Goal: Communication & Community: Answer question/provide support

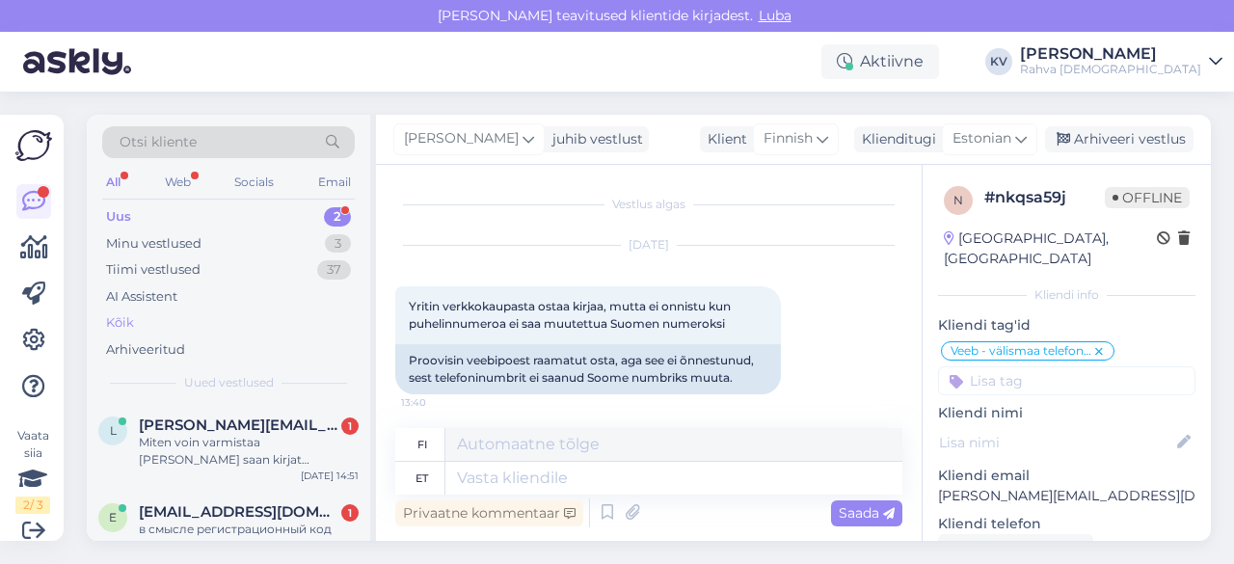
scroll to position [993, 0]
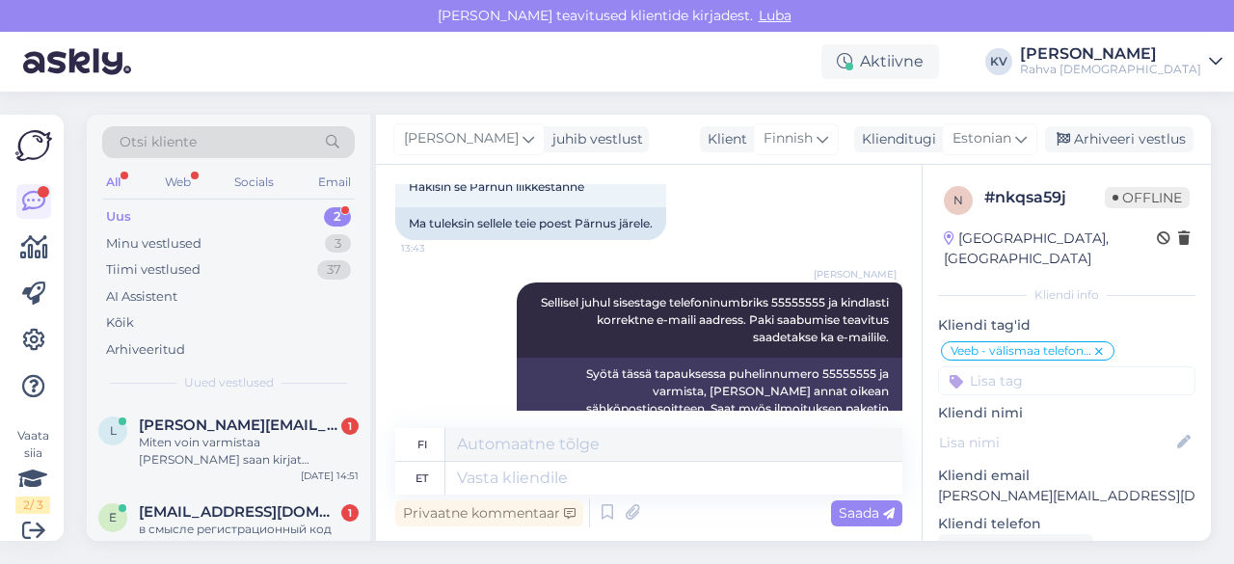
click at [197, 217] on div "Uus 2" at bounding box center [228, 216] width 253 height 27
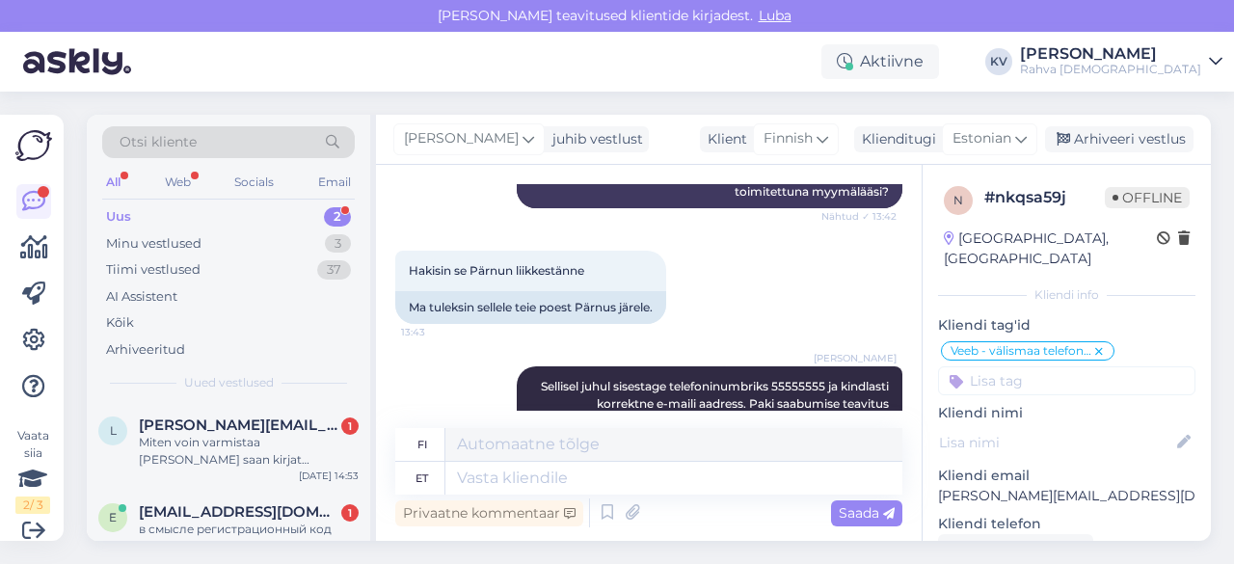
scroll to position [800, 0]
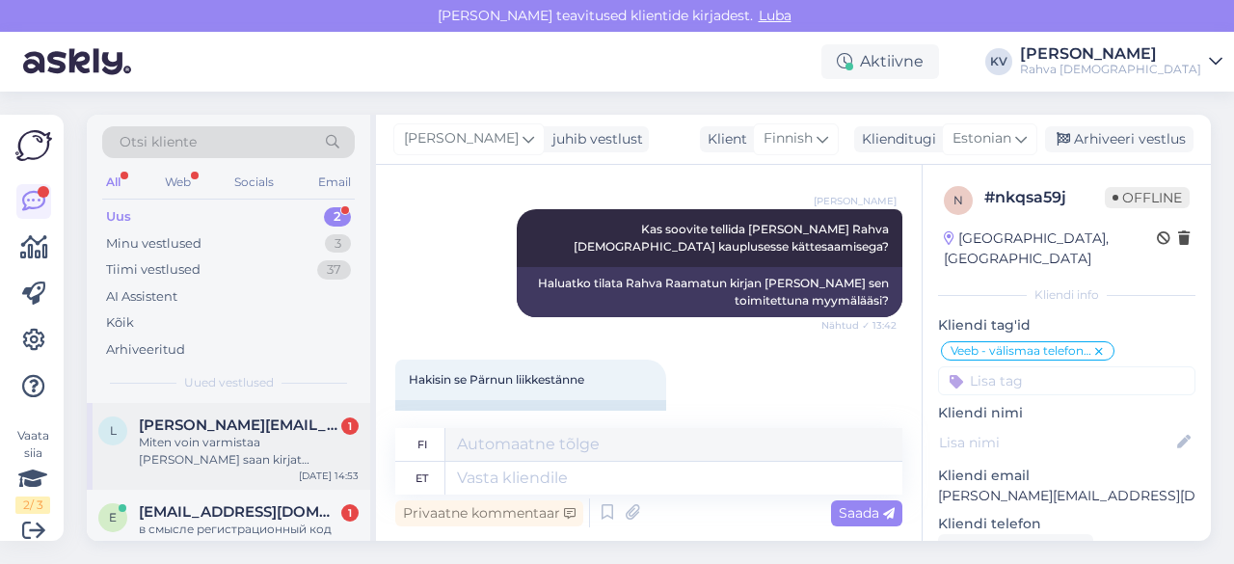
click at [195, 439] on div "Miten voin varmistaa [PERSON_NAME] saan kirjat huolimatta siitä [PERSON_NAME] p…" at bounding box center [249, 451] width 220 height 35
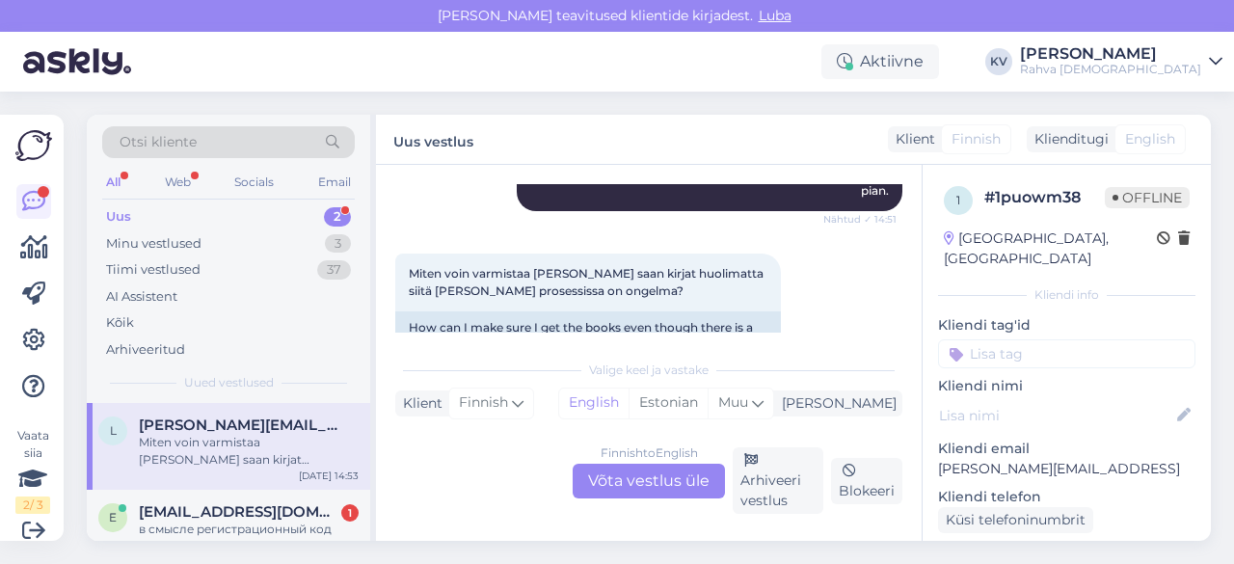
scroll to position [1171, 0]
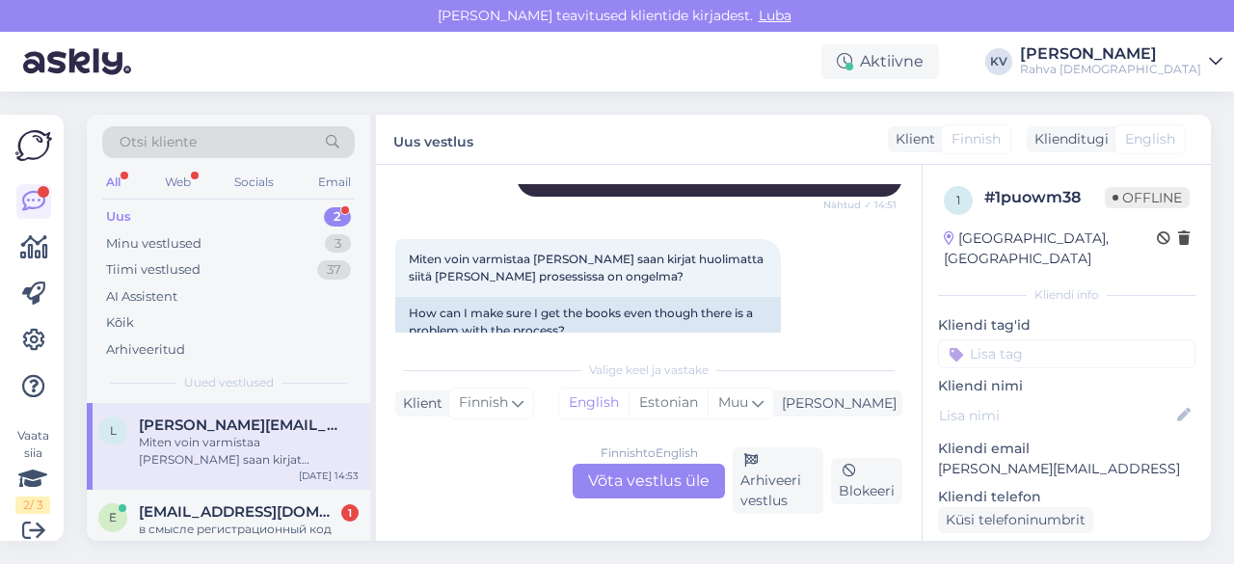
click at [1022, 459] on p "[PERSON_NAME][EMAIL_ADDRESS]" at bounding box center [1066, 469] width 257 height 20
copy p "[PERSON_NAME][EMAIL_ADDRESS]"
click at [668, 479] on div "Finnish to English Võta vestlus üle" at bounding box center [649, 481] width 152 height 35
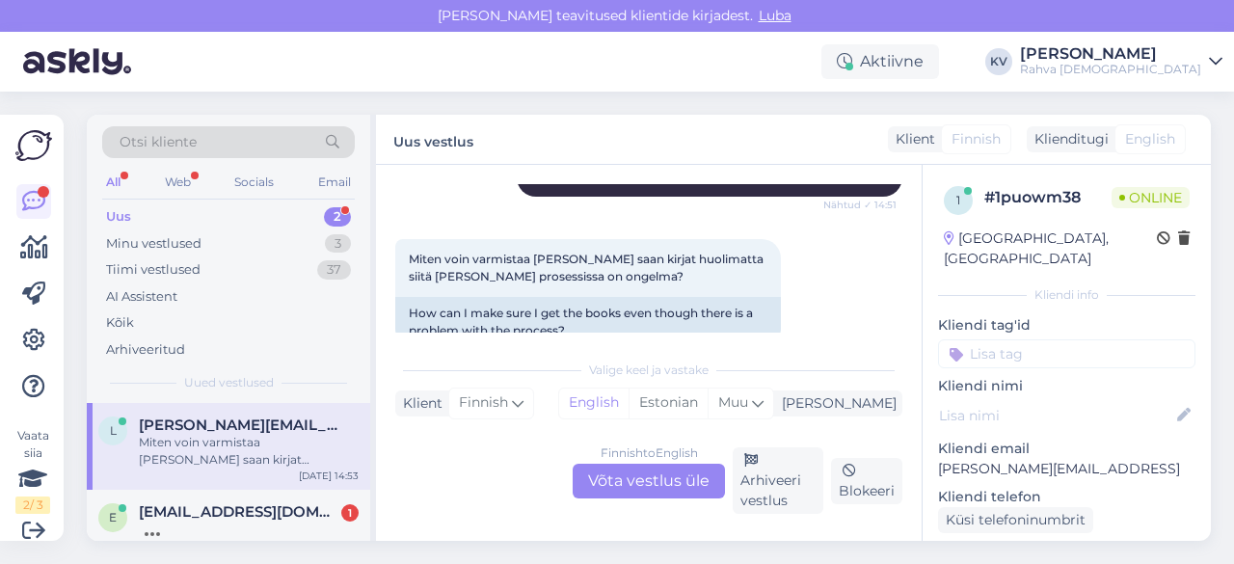
scroll to position [1093, 0]
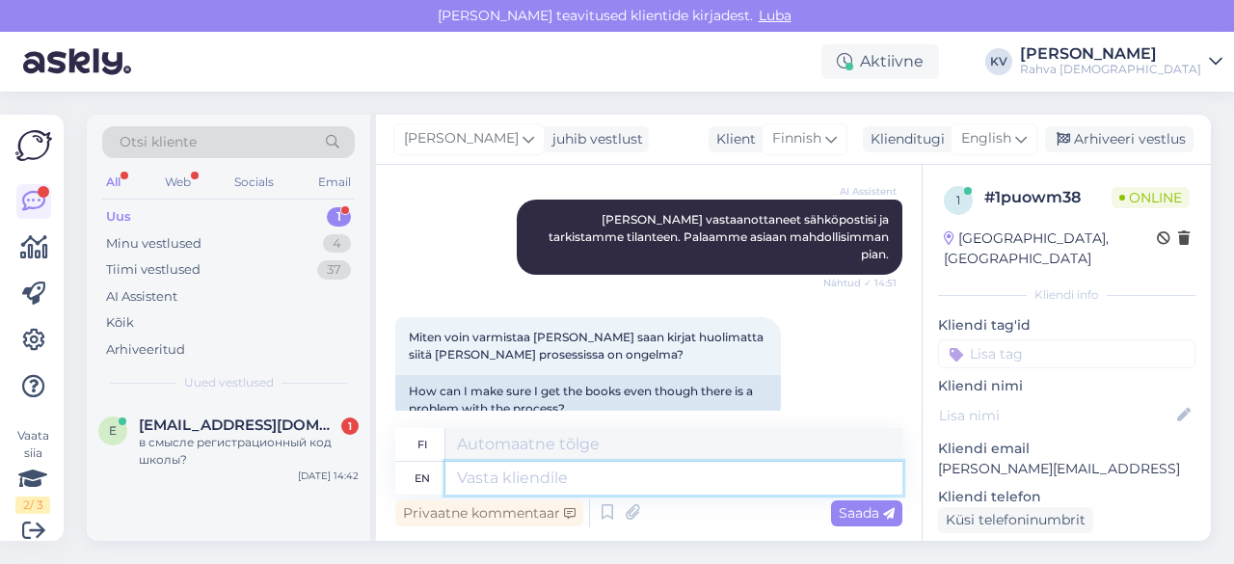
click at [582, 484] on textarea at bounding box center [673, 478] width 457 height 33
click at [1008, 129] on span "English" at bounding box center [986, 138] width 50 height 21
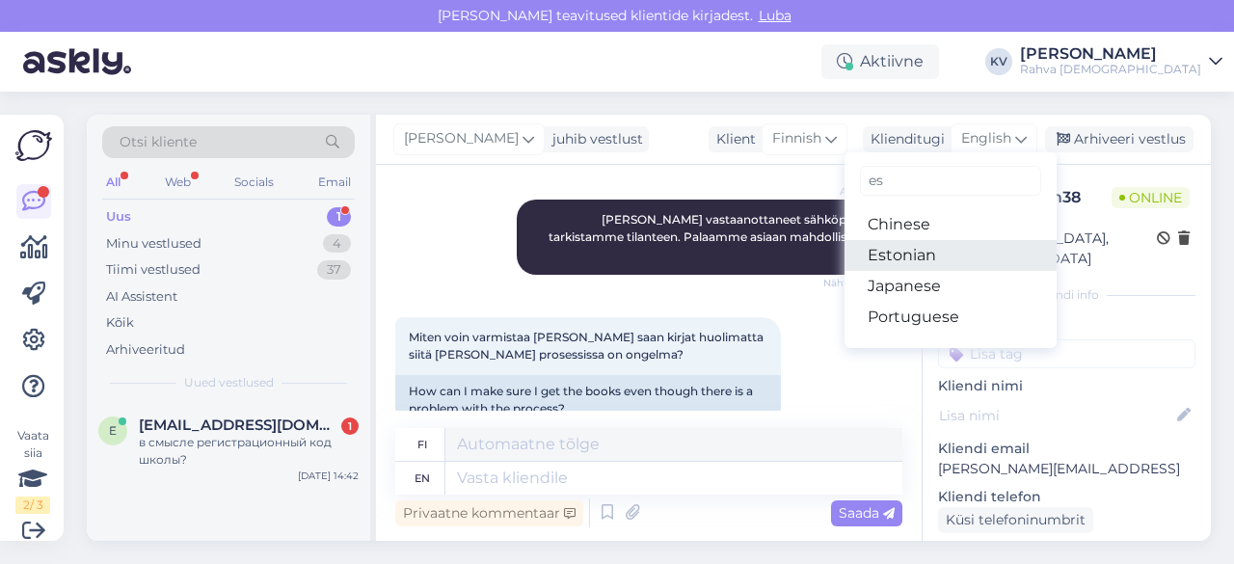
click at [906, 259] on link "Estonian" at bounding box center [950, 255] width 212 height 31
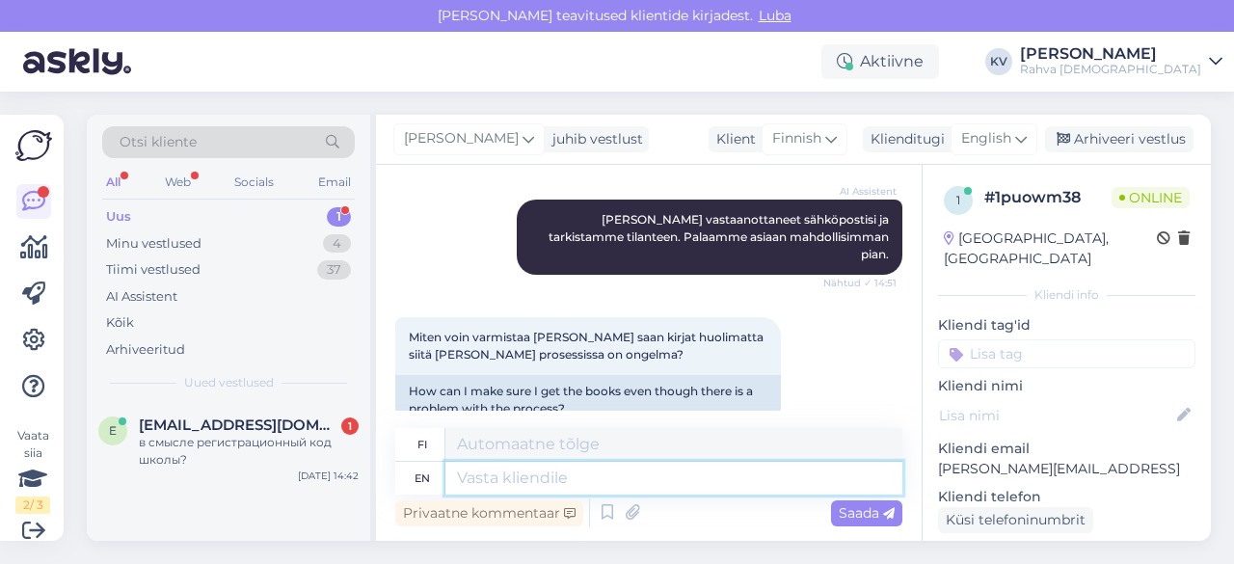
click at [543, 467] on textarea at bounding box center [673, 478] width 457 height 33
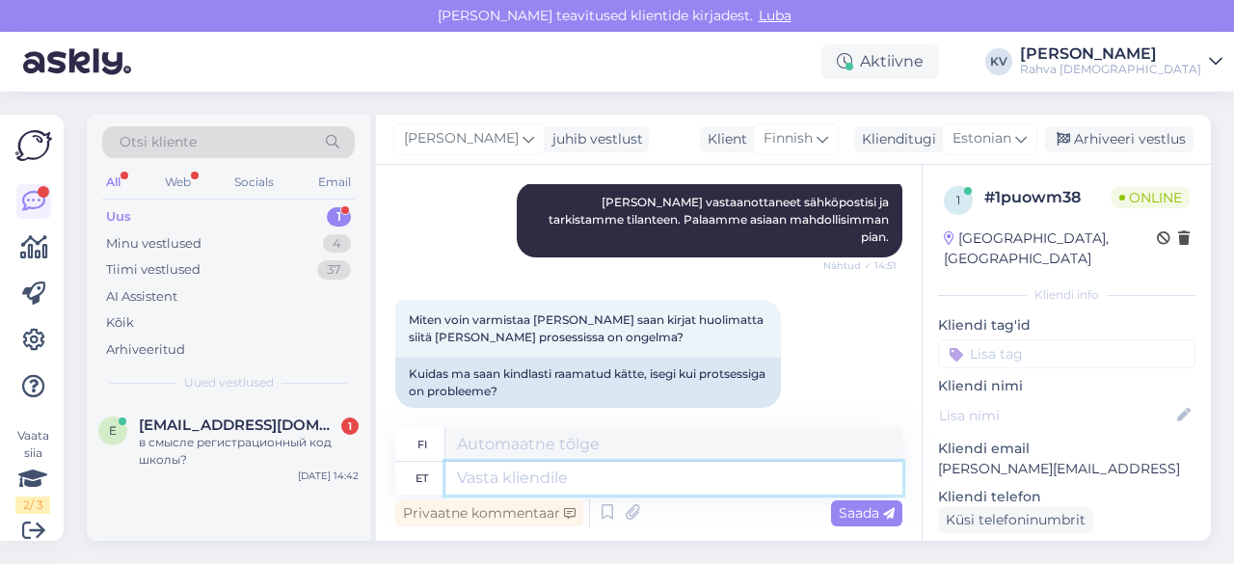
scroll to position [1041, 0]
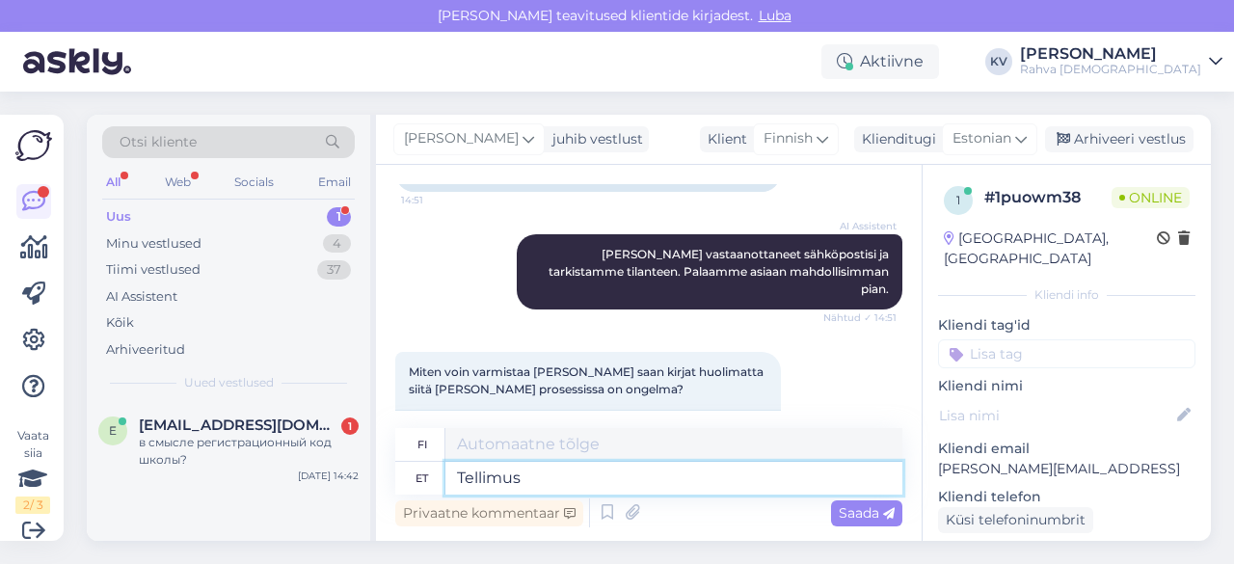
type textarea "Tellimus o"
type textarea "Tilata"
type textarea "Tellimus on t"
type textarea "Tilaus on"
type textarea "Tellimus on töösse võe"
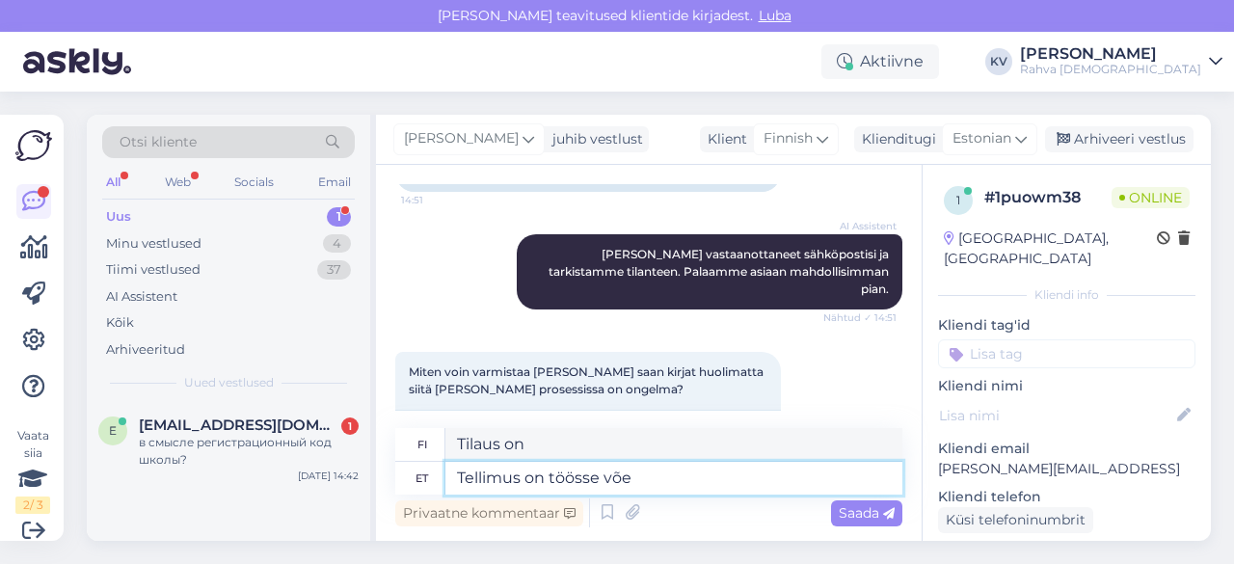
type textarea "Tilaus on käynnissä."
type textarea "Tellimus on töösse võetud ,"
type textarea "Tilaus on käsitelty."
type textarea "Tellimus on töösse võetud , tel"
type textarea "Tilaus on käsitelty,"
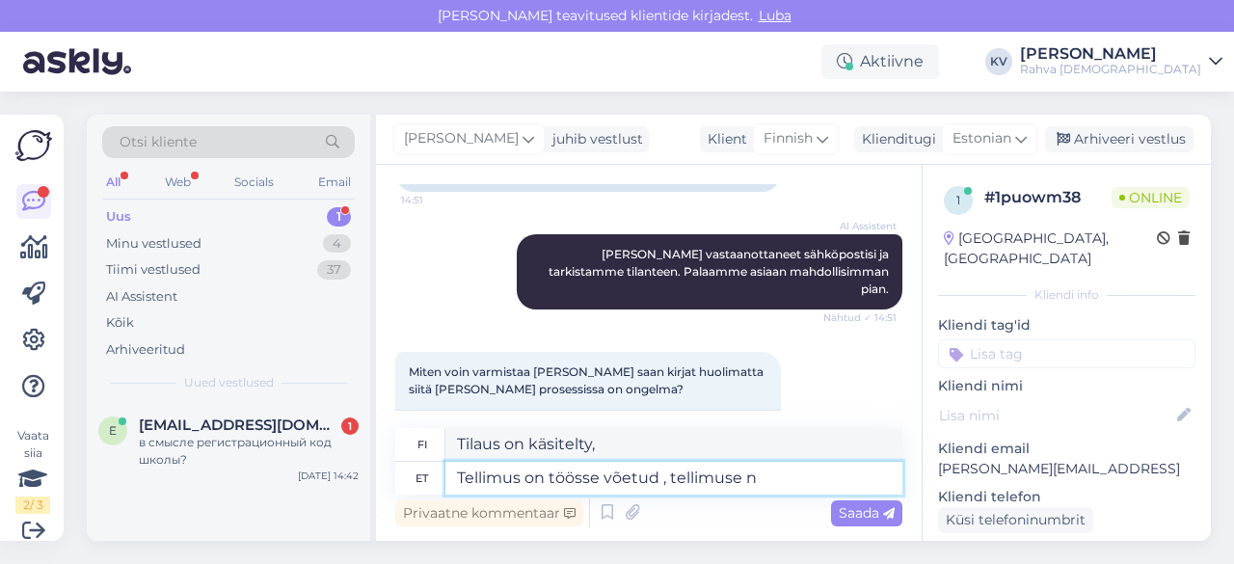
type textarea "Tellimus on töösse võetud , tellimuse nu"
type textarea "Tilaus on käsitelty, tilaus"
type textarea "Tellimus on töösse võetud , tellimuse number"
type textarea "Tilaus on käsitelty, tilausnumero"
click at [831, 475] on textarea "Tellimus on töösse võetud , tellimuse number" at bounding box center [673, 478] width 457 height 33
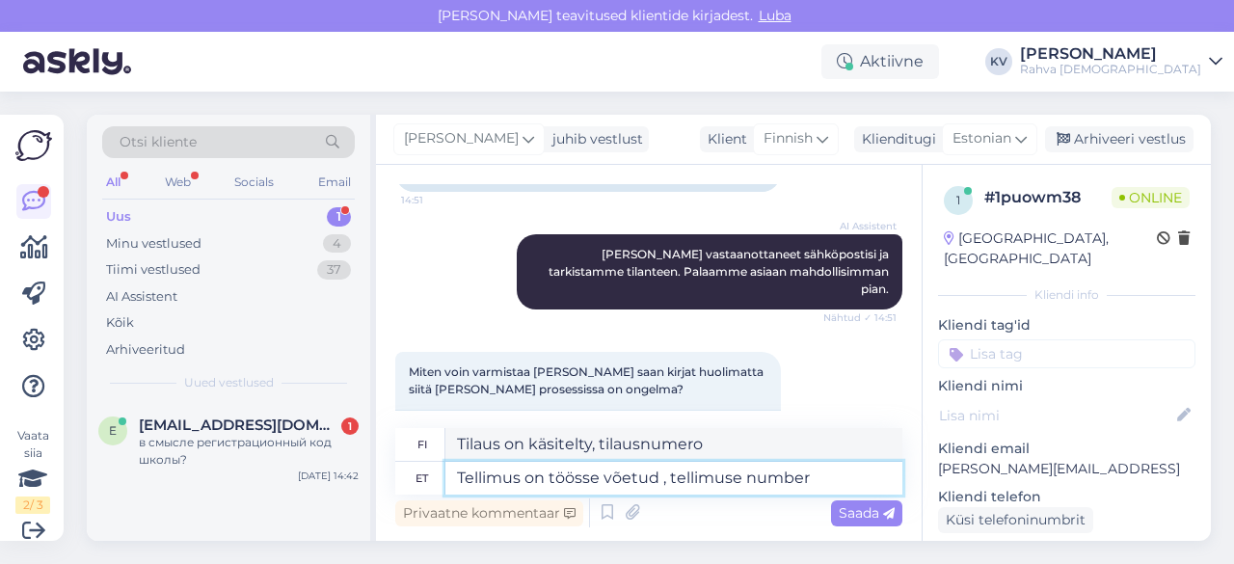
paste textarea "WT2378877"
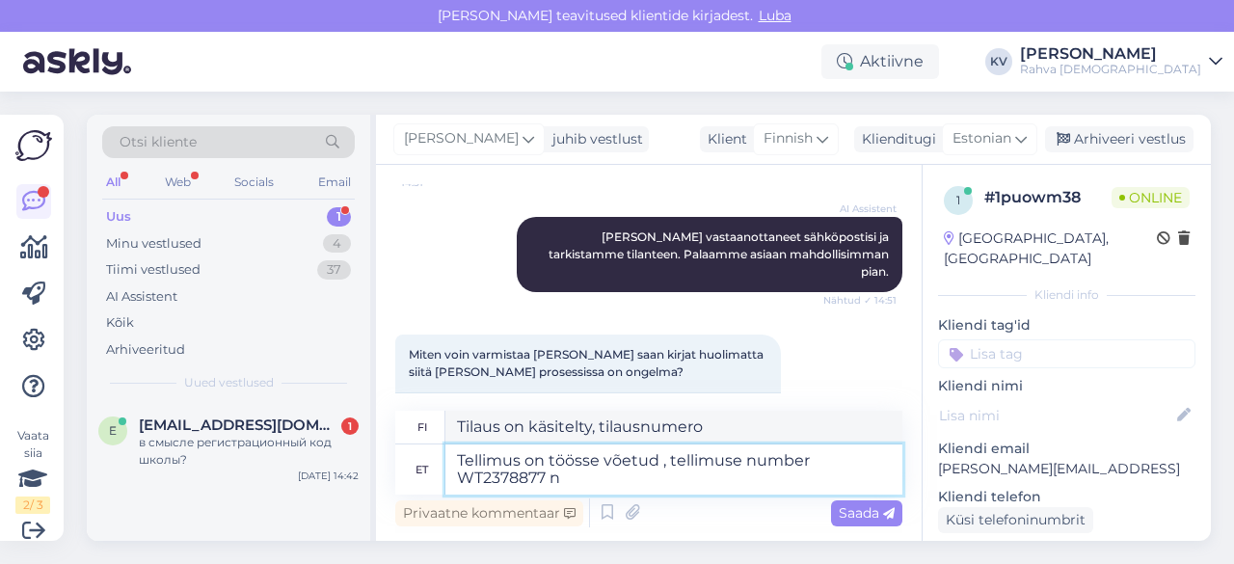
type textarea "Tellimus on töösse võetud , tellimuse number WT2378877 ni"
type textarea "Tilaus on hyväksytty käsiteltäväksi, tilausnumero WT2378877"
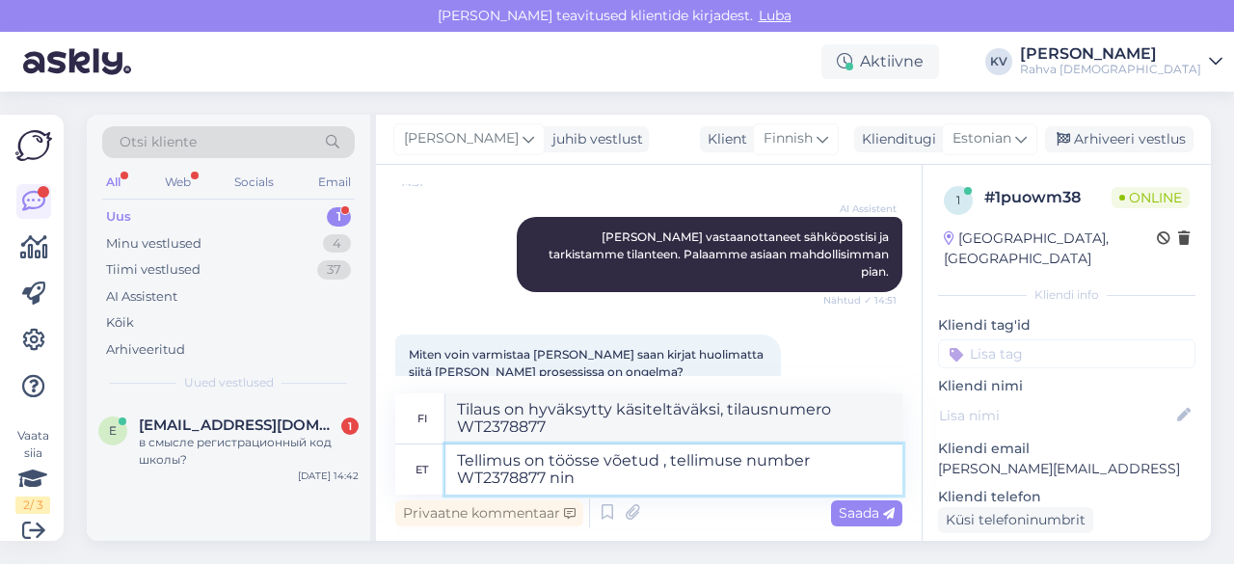
scroll to position [1076, 0]
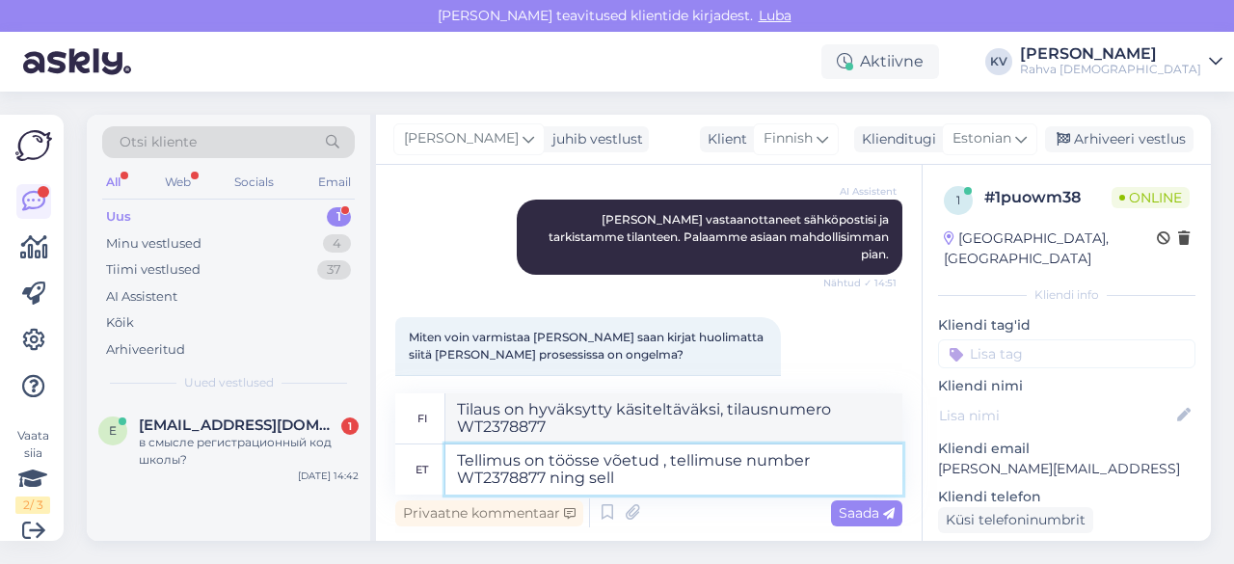
type textarea "Tellimus on töösse võetud , tellimuse number WT2378877 ning selle"
type textarea "Tilaus on hyväksytty käsiteltäväksi, tilausnumero WT2378877 ja"
type textarea "Tellimus on töösse võetud , tellimuse number WT2378877 ning selle makse o"
type textarea "Tilaus on hyväksytty työhön, tilausnumero WT2378877 [PERSON_NAME]"
type textarea "Tellimus on töösse võetud , tellimuse number WT2378877 ning selle makse on mei"
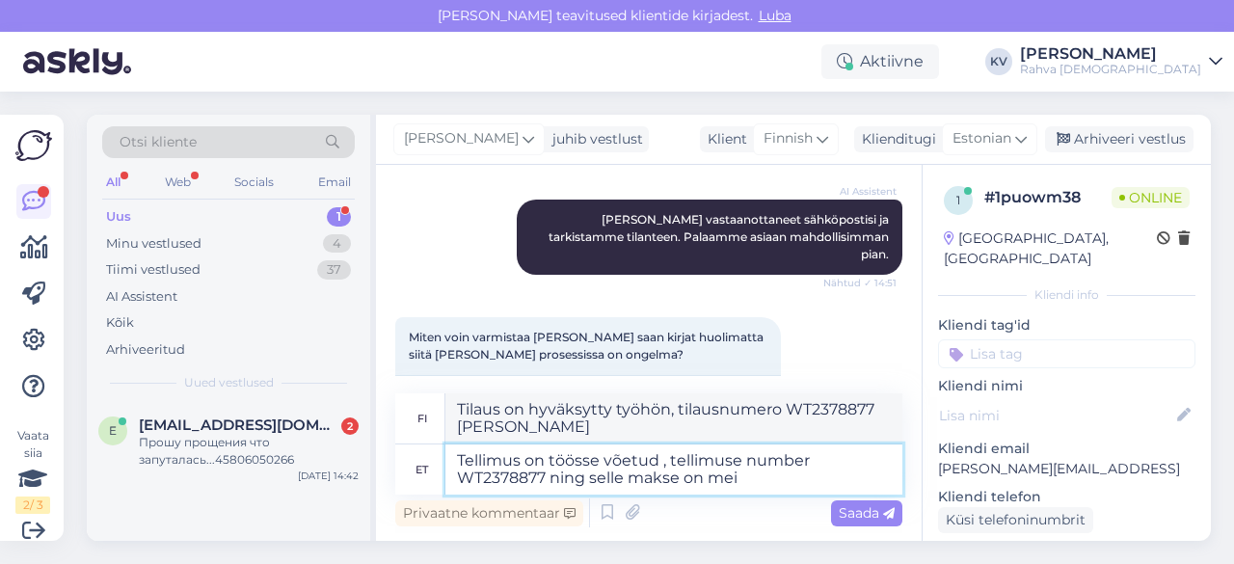
type textarea "Tilaus on hyväksytty käsiteltäväksi, tilausnumero WT2378877 [PERSON_NAME] maksu"
type textarea "Tellimus on töösse võetud , tellimuse number WT2378877 ning selle makse on meile"
type textarea "Tilaus on hyväksytty käsiteltäväksi, tilausnumero WT2378877, [PERSON_NAME] maks…"
type textarea "Tellimus on töösse võetud , tellimuse number WT2378877 ning selle makse on meil…"
type textarea "Tilaus on käsitelty, tilausnumero WT2378877, ja maksu on vastaanotettu."
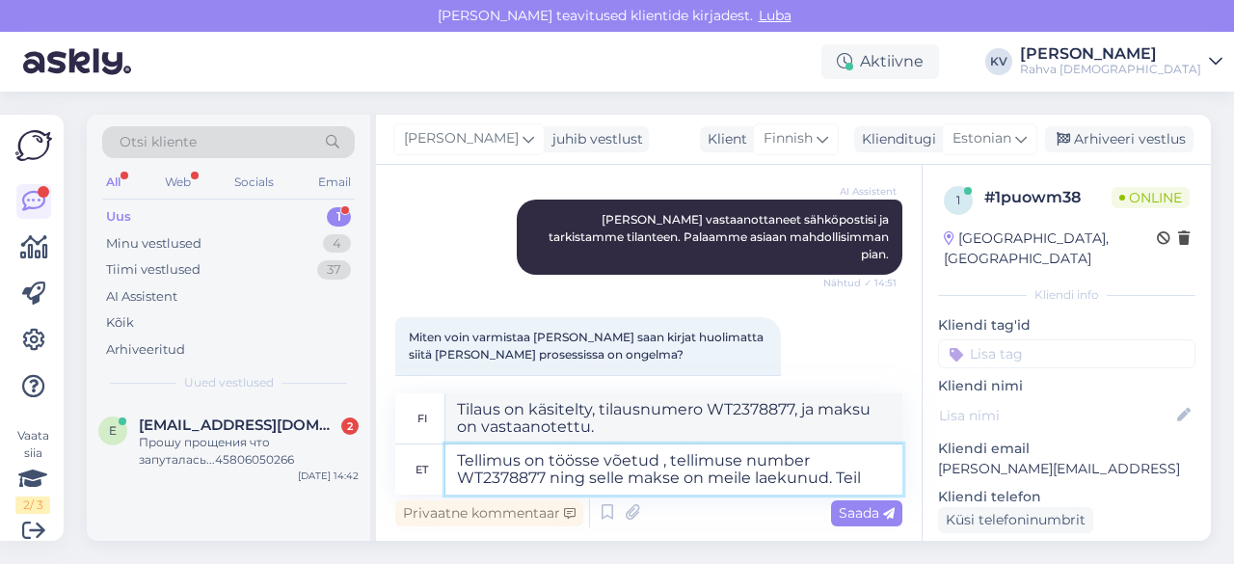
type textarea "Tellimus on töösse võetud , tellimuse number WT2378877 ning selle makse on meil…"
type textarea "Tilaus on käsitelty, tilausnumero WT2378877, ja olemme vastaanottaneet siitä ma…"
type textarea "Tellimus on töösse võetud , tellimuse number WT2378877 ning selle makse on meil…"
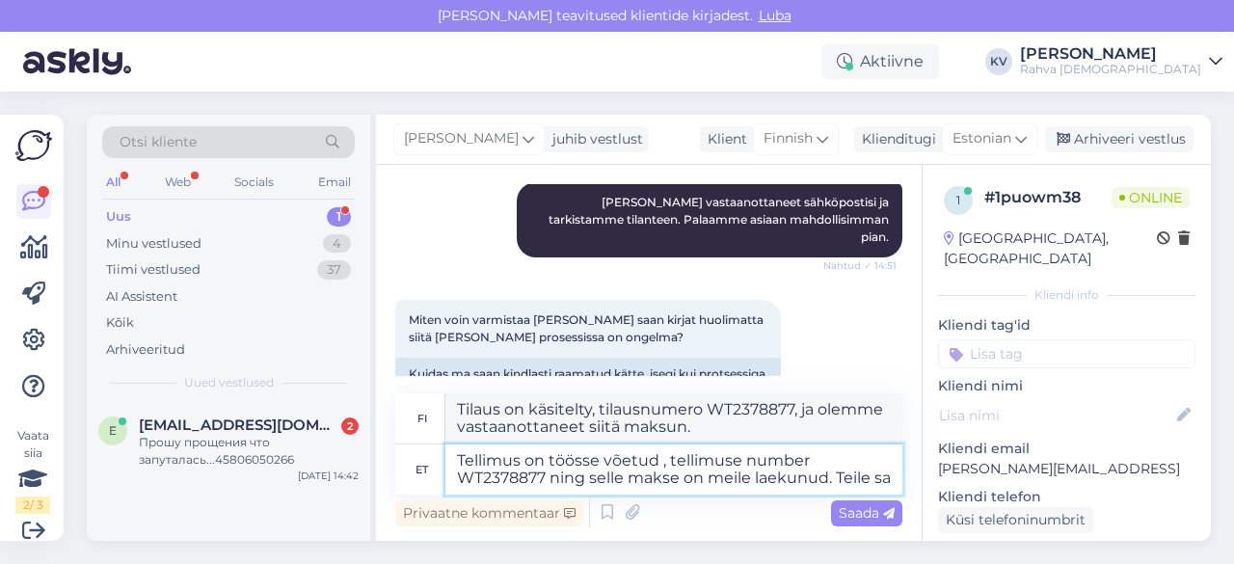
type textarea "Tilaus on käsitelty, tilausnumero WT2378877, ja olemme vastaanottaneet maksun s…"
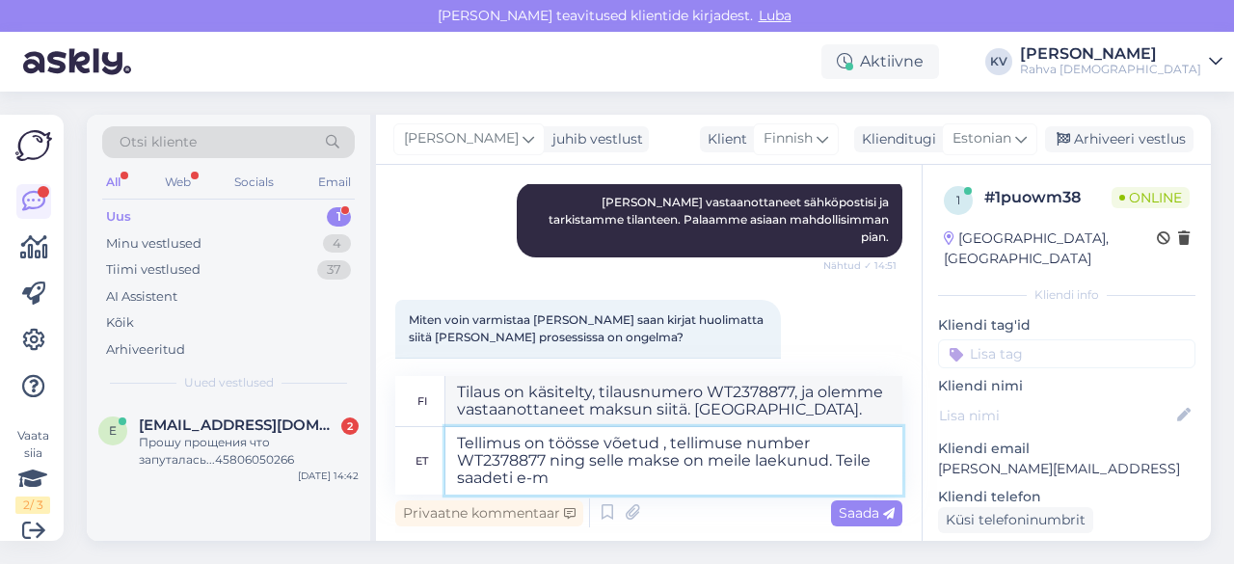
type textarea "Tellimus on töösse võetud , tellimuse number WT2378877 ning selle makse on meil…"
type textarea "Tilaus on käsitelty, tilausnumero WT2378877, ja olemme vastaanottaneet maksun s…"
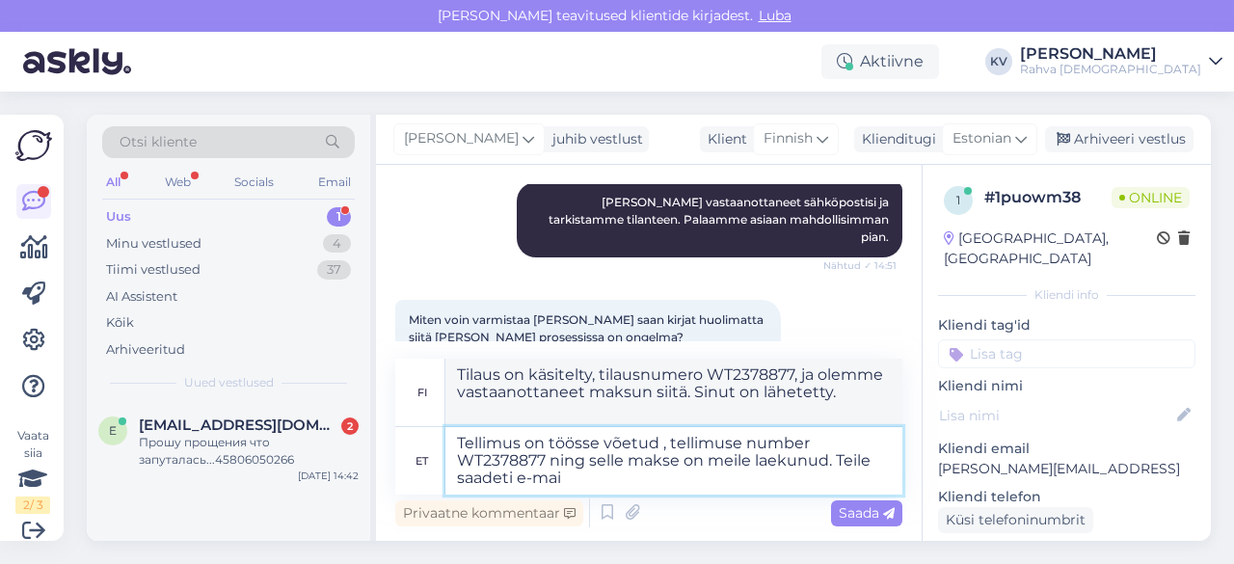
scroll to position [1110, 0]
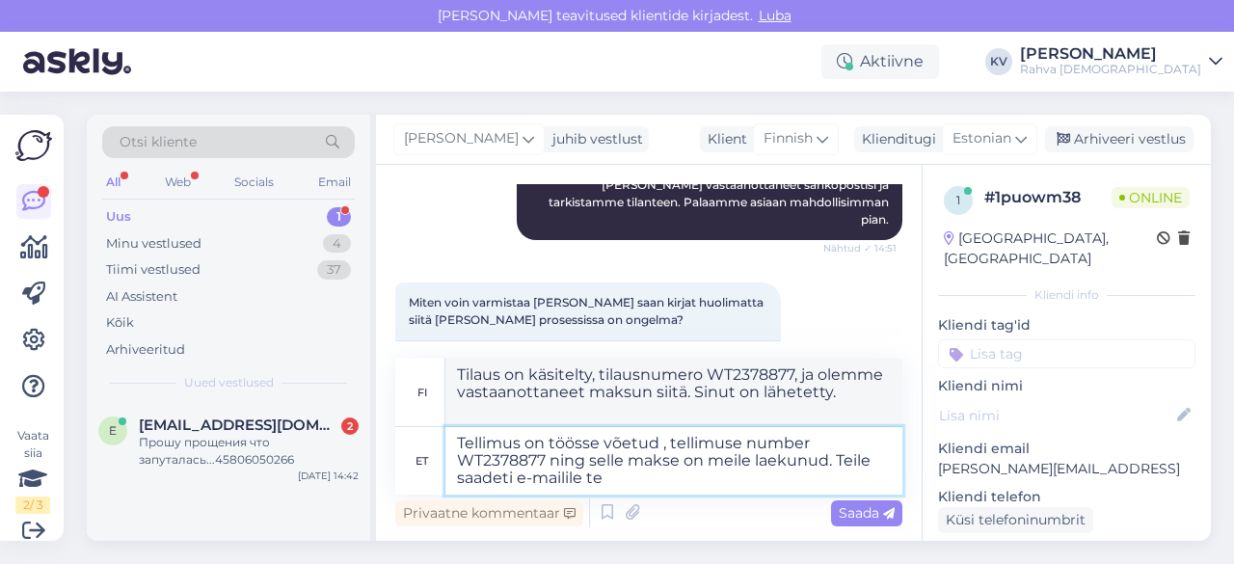
type textarea "Tellimus on töösse võetud , tellimuse number WT2378877 ning selle makse on meil…"
type textarea "Tilaus on käsitelty, tilausnumero WT2378877, ja olemme vastaanottaneet maksun s…"
type textarea "Tellimus on töösse võetud , tellimuse number WT2378877 ning selle makse on meil…"
type textarea "Tilaus on käsitelty, tilausnumero WT2378877, ja olemme vastaanottaneet maksun s…"
type textarea "Tellimus on töösse võetud , tellimuse number WT2378877 ning selle makse on meil…"
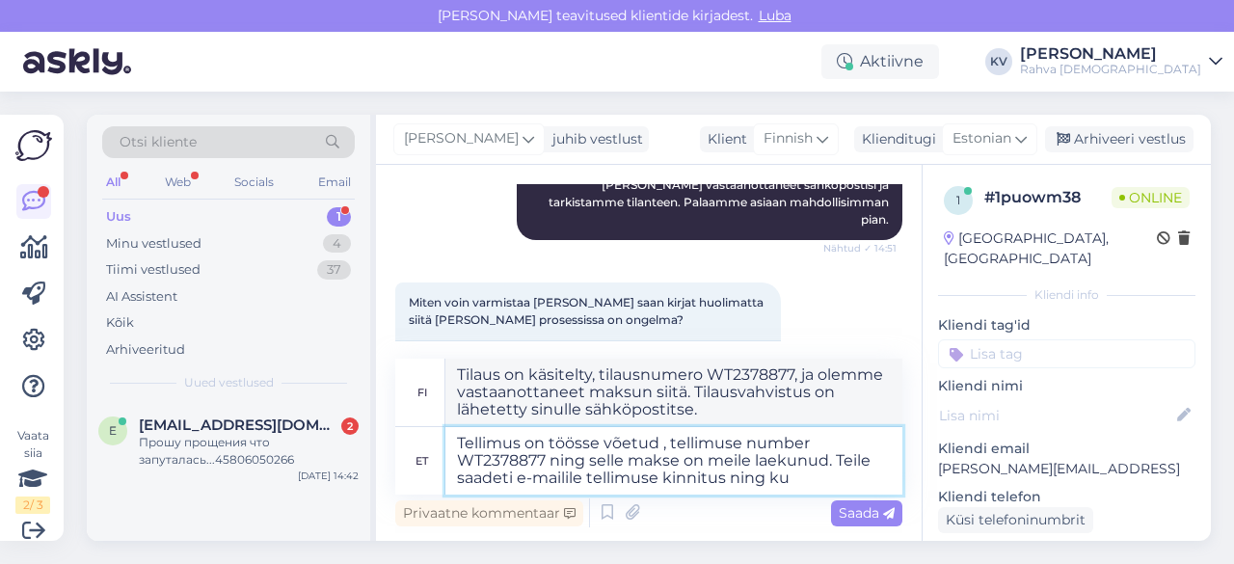
type textarea "Tilaus on käsitelty, tilausnumero WT2378877, ja olemme vastaanottaneet maksun s…"
type textarea "Tellimus on töösse võetud , tellimuse number WT2378877 ning selle makse on meil…"
type textarea "Tilaus on käsitelty, tilausnumero WT2378877, ja olemme vastaanottaneet maksun s…"
type textarea "Tellimus on töösse võetud , tellimuse number WT2378877 ning selle makse on meil…"
type textarea "Tilaus on käsitelty, tilausnumero WT2378877, ja olemme vastaanottaneet maksun s…"
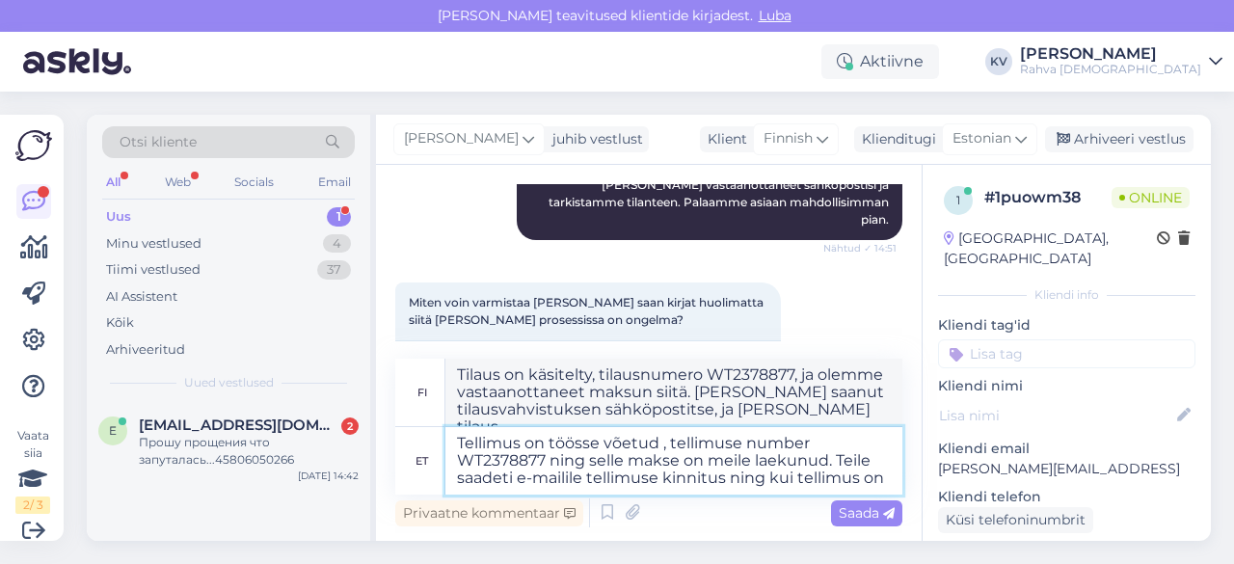
scroll to position [1119, 0]
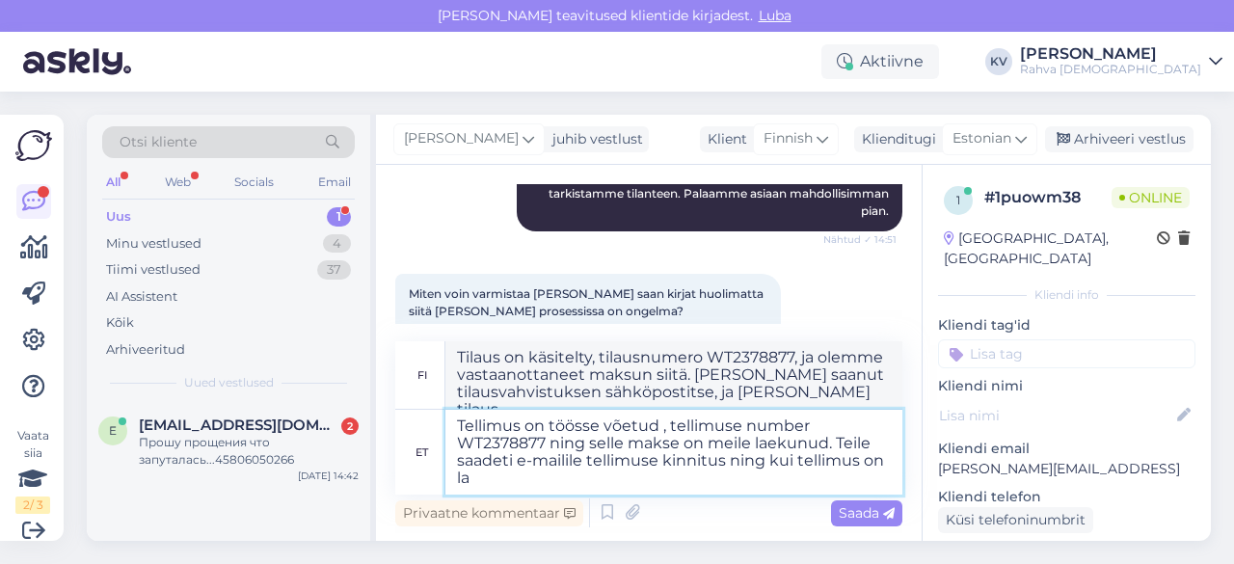
type textarea "Tellimus on töösse võetud , tellimuse number WT2378877 ning selle makse on meil…"
type textarea "Tilaus on käsitelty, tilausnumero WT2378877, ja olemme vastaanottaneet maksun s…"
type textarea "Tellimus on töösse võetud , tellimuse number WT2378877 ning selle makse on meil…"
type textarea "Tilaus on käsitelty, tilausnumero WT2378877 ja olemme vastaanottaneet maksun si…"
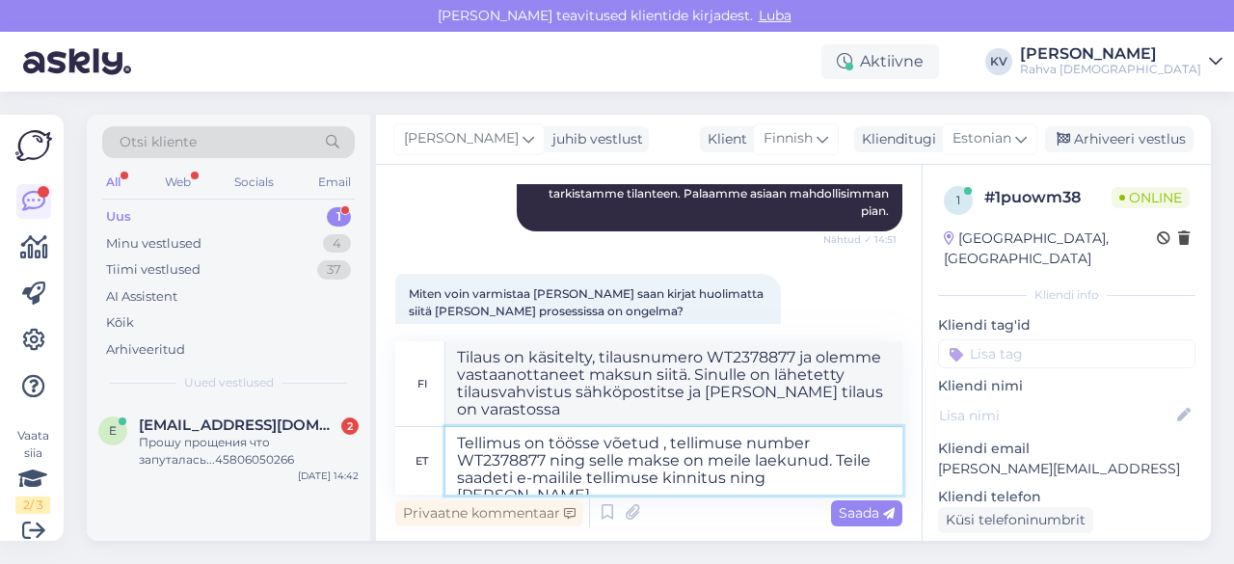
type textarea "Tellimus on töösse võetud , tellimuse number WT2378877 ning selle makse on meil…"
type textarea "Tilaus on käsitelty, tilausnumero WT2378877, ja olemme vastaanottaneet maksun s…"
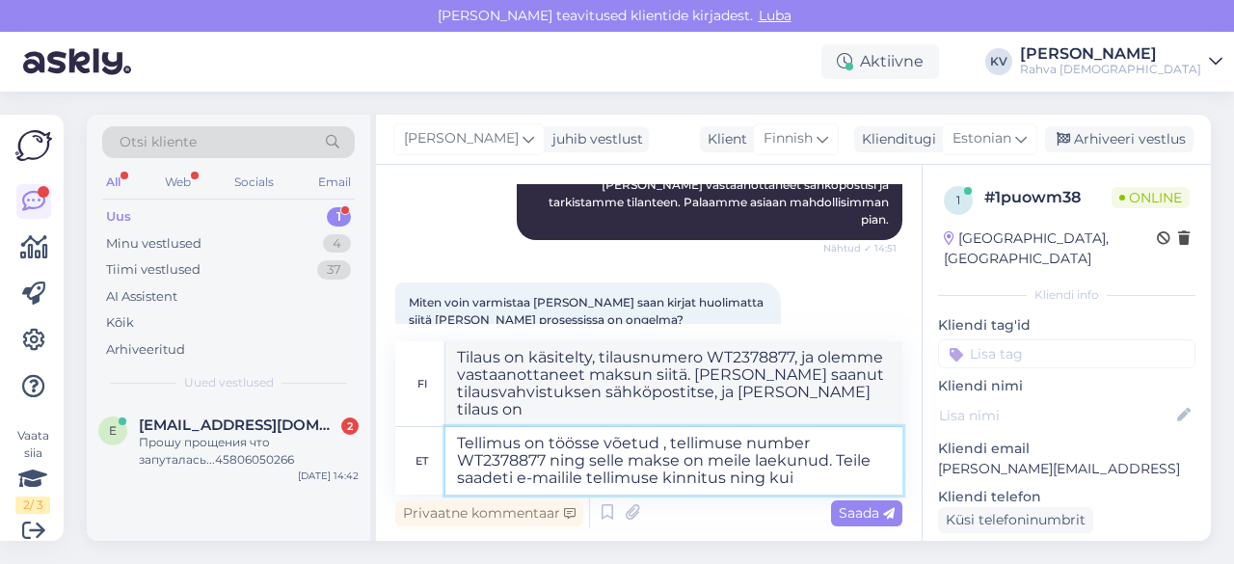
type textarea "Tellimus on töösse võetud , tellimuse number WT2378877 ning selle makse on meil…"
type textarea "Tilaus on käsitelty, tilausnumero WT2378877, ja olemme vastaanottaneet maksun s…"
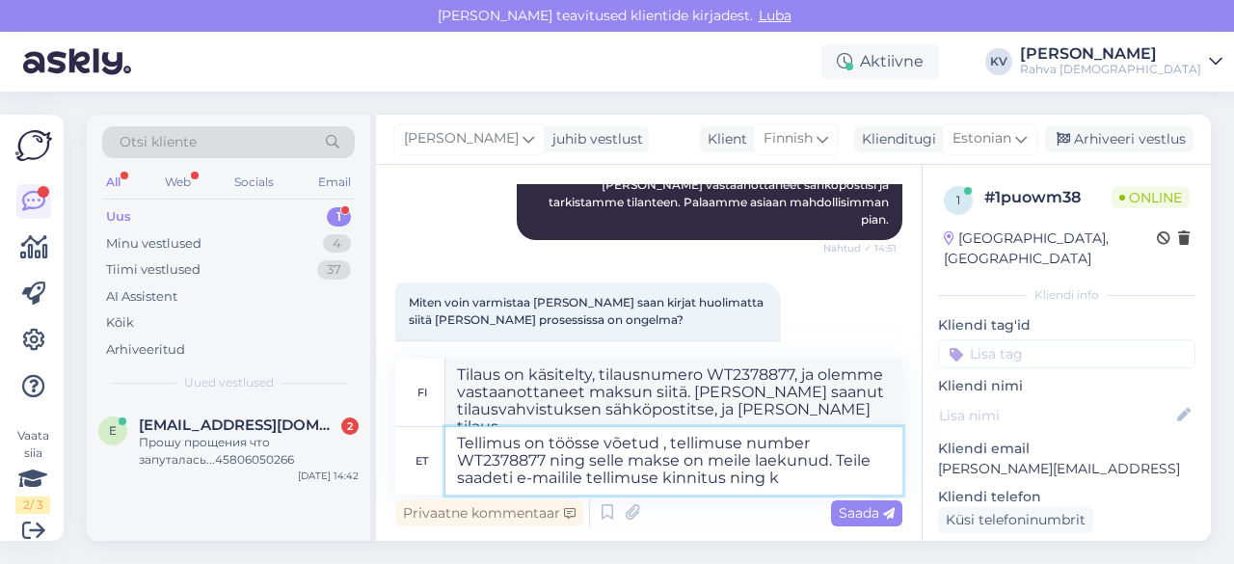
type textarea "Tellimus on töösse võetud , tellimuse number WT2378877 ning selle makse on meil…"
type textarea "Tilaus on käsitelty, tilausnumero WT2378877, ja olemme vastaanottaneet maksun s…"
type textarea "Tellimus on töösse võetud , tellimuse number WT2378877 ning selle makse on meil…"
type textarea "Tilaus on käsitelty, tilausnumero WT2378877, ja olemme vastaanottaneet maksun s…"
type textarea "Tellimus on töösse võetud , tellimuse number WT2378877 ning selle makse on meil…"
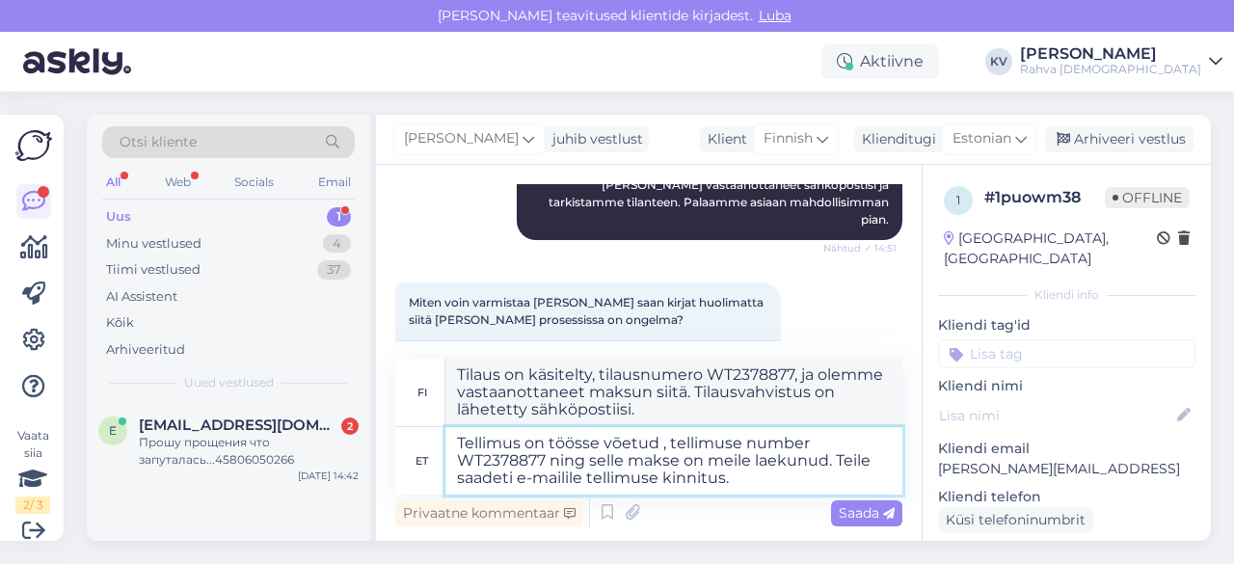
type textarea "Tilaus on käsitelty, tilausnumero WT2378877, ja [PERSON_NAME] vastaanottaneet m…"
type textarea "Tellimus on töösse võetud , tellimuse number WT2378877 ning selle makse on meil…"
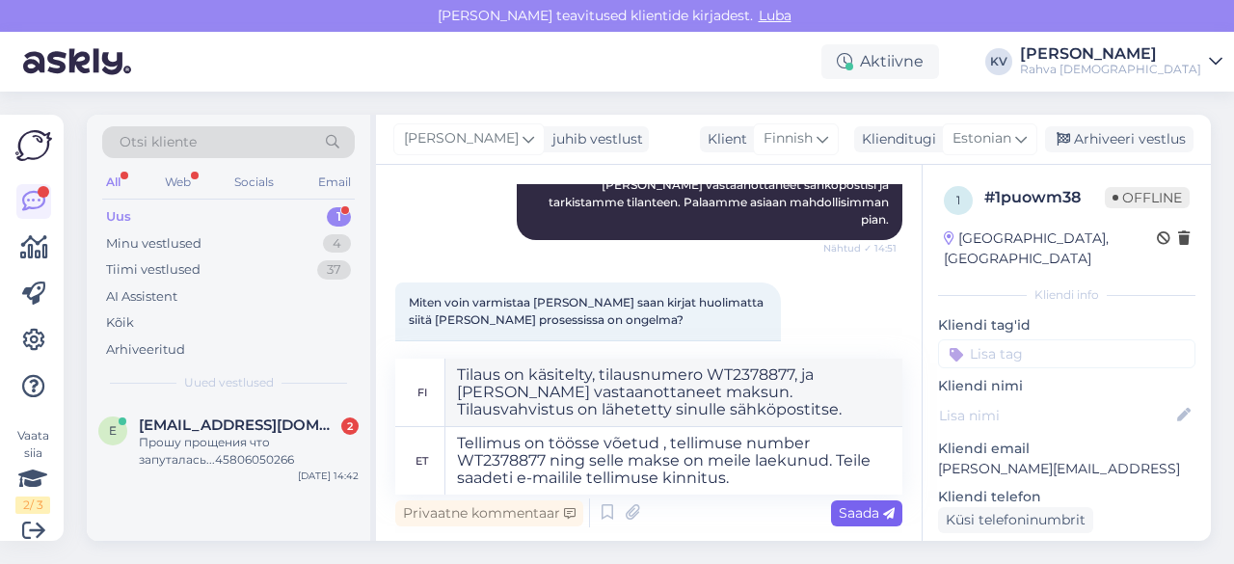
click at [856, 514] on span "Saada" at bounding box center [867, 512] width 56 height 17
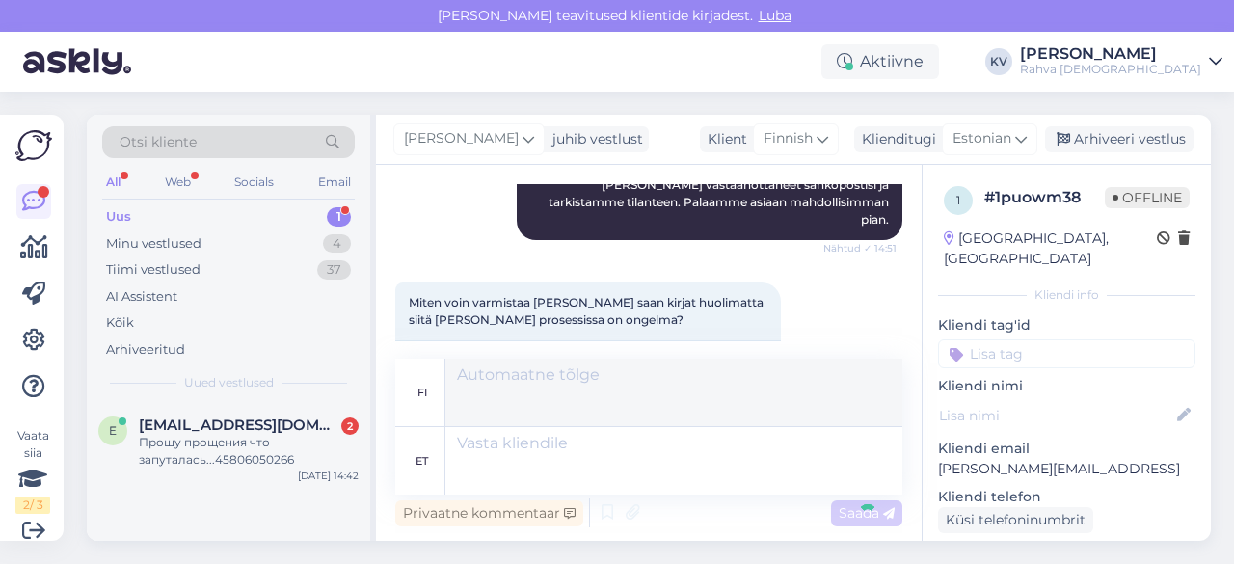
scroll to position [1226, 0]
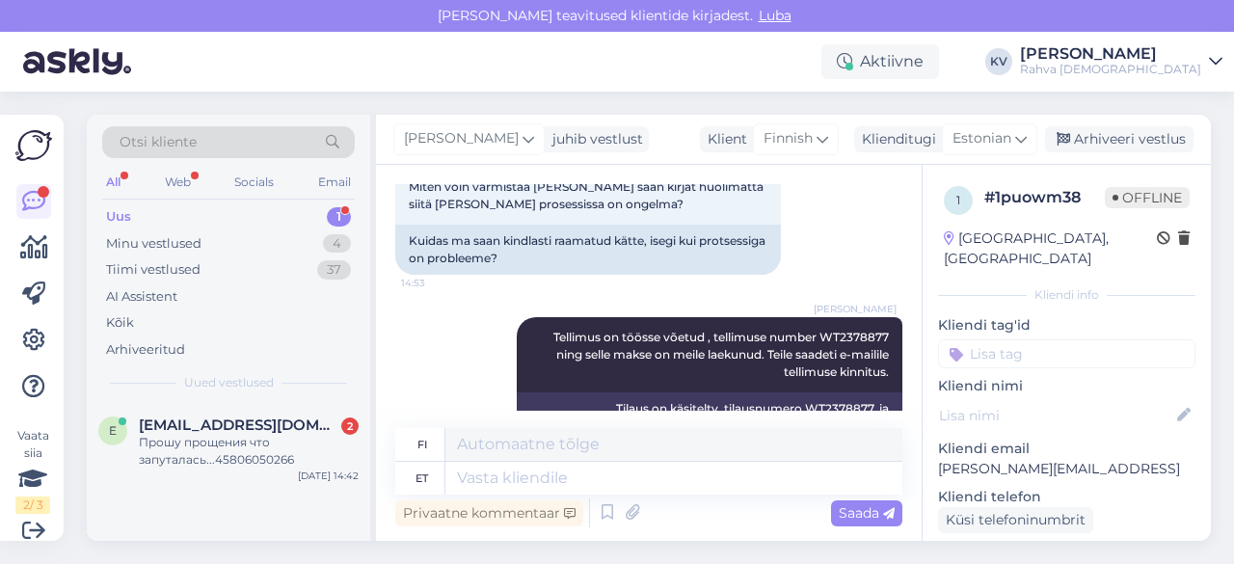
click at [1006, 339] on input at bounding box center [1066, 353] width 257 height 29
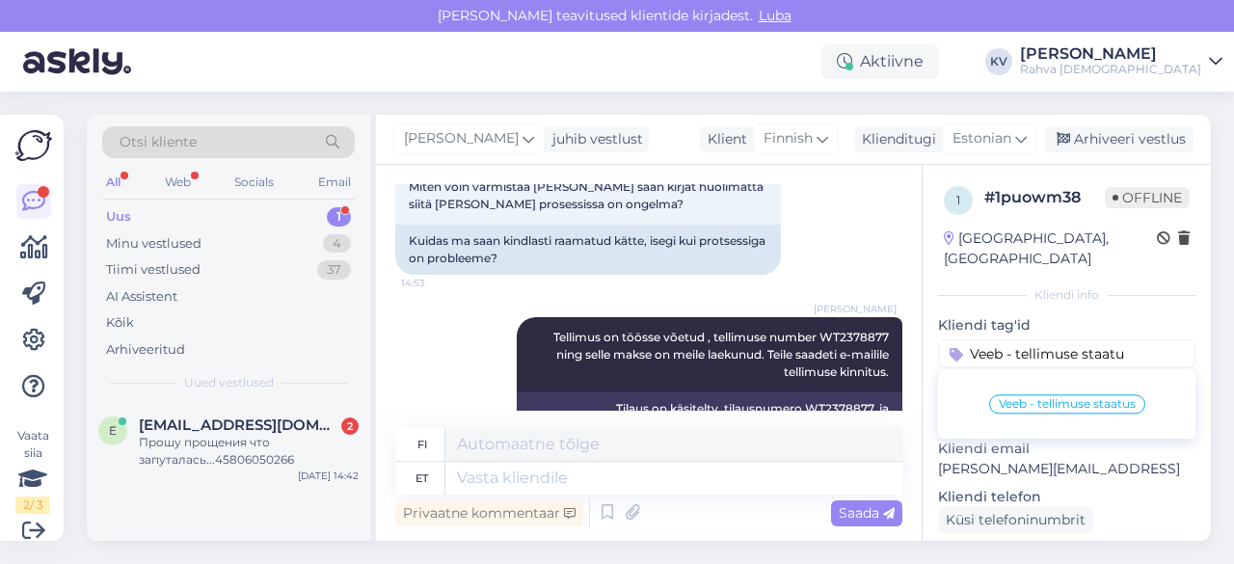
type input "Veeb - tellimuse staatus"
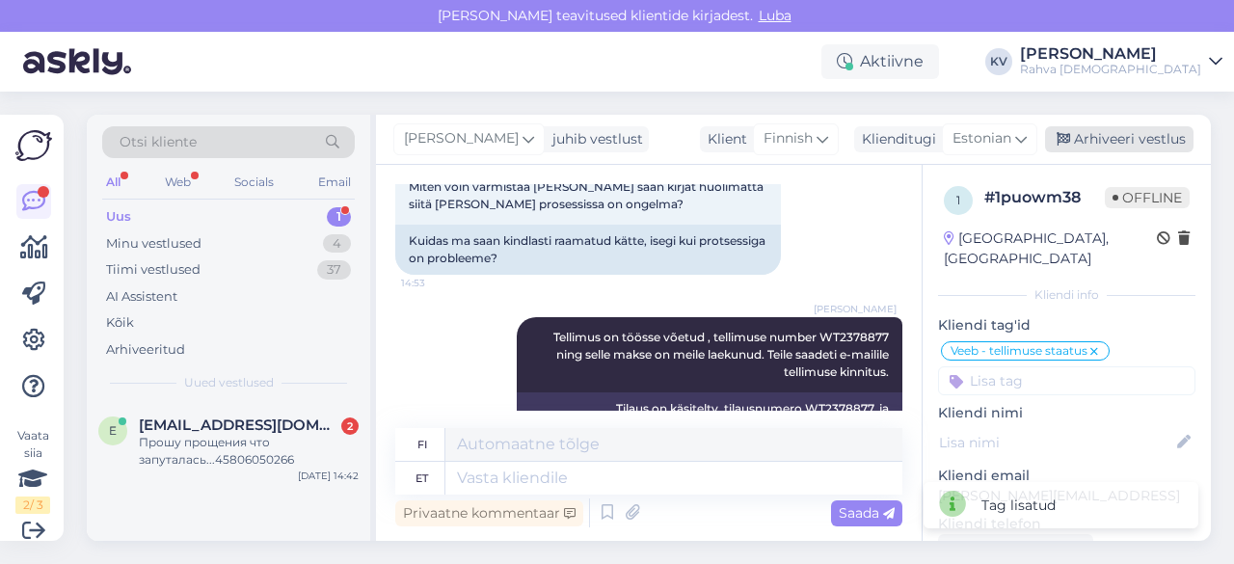
click at [1102, 144] on div "Arhiveeri vestlus" at bounding box center [1119, 139] width 148 height 26
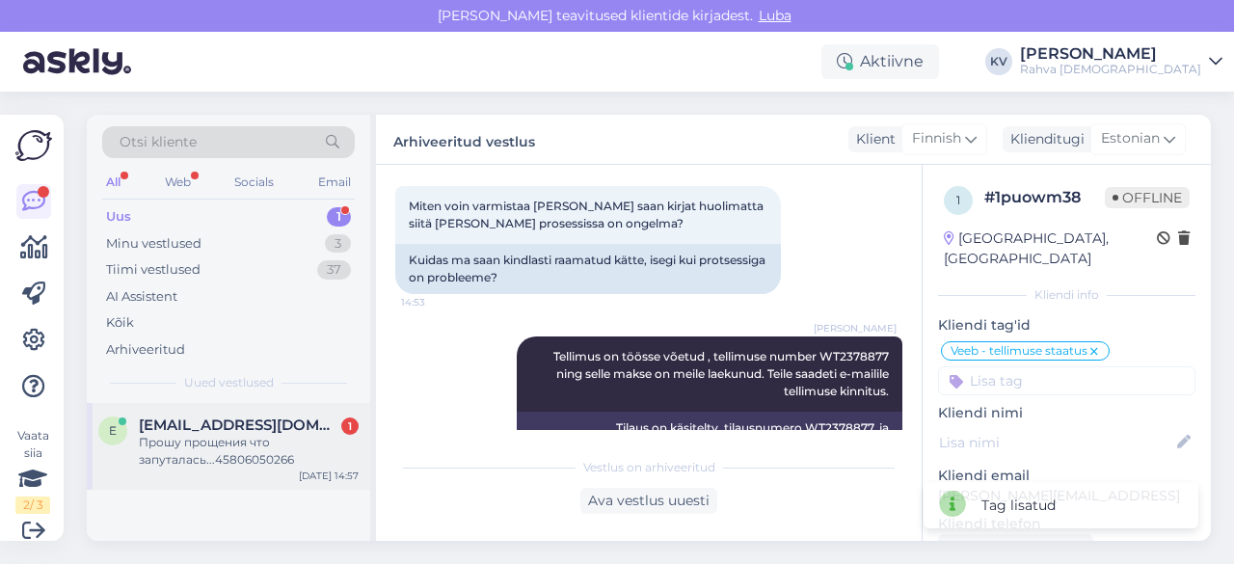
click at [190, 427] on span "[EMAIL_ADDRESS][DOMAIN_NAME]" at bounding box center [239, 424] width 200 height 17
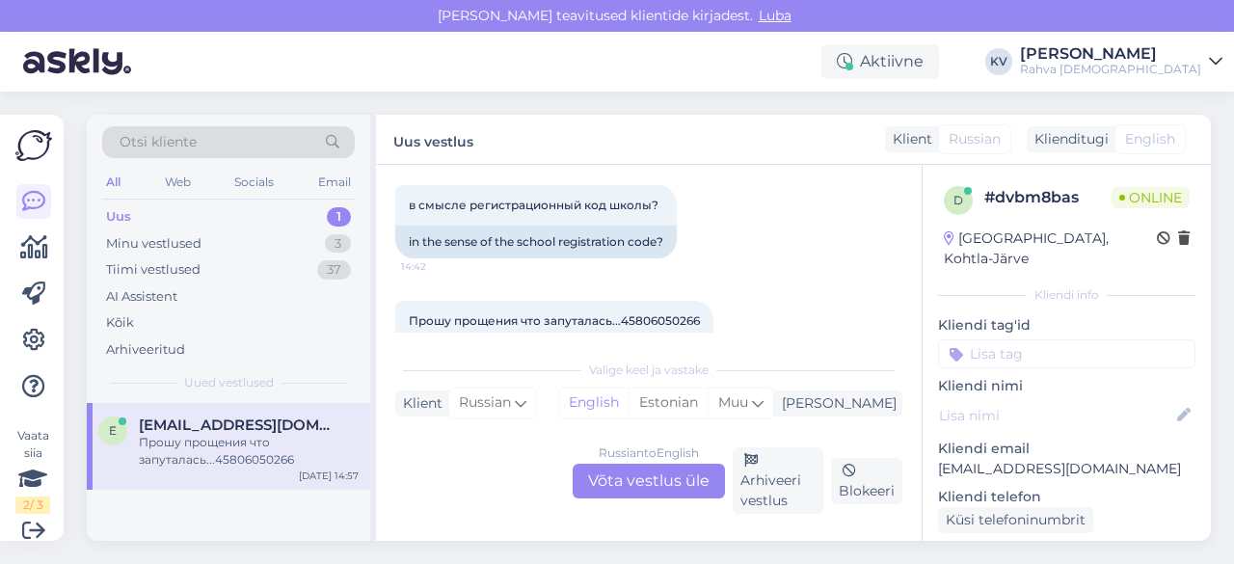
scroll to position [1115, 0]
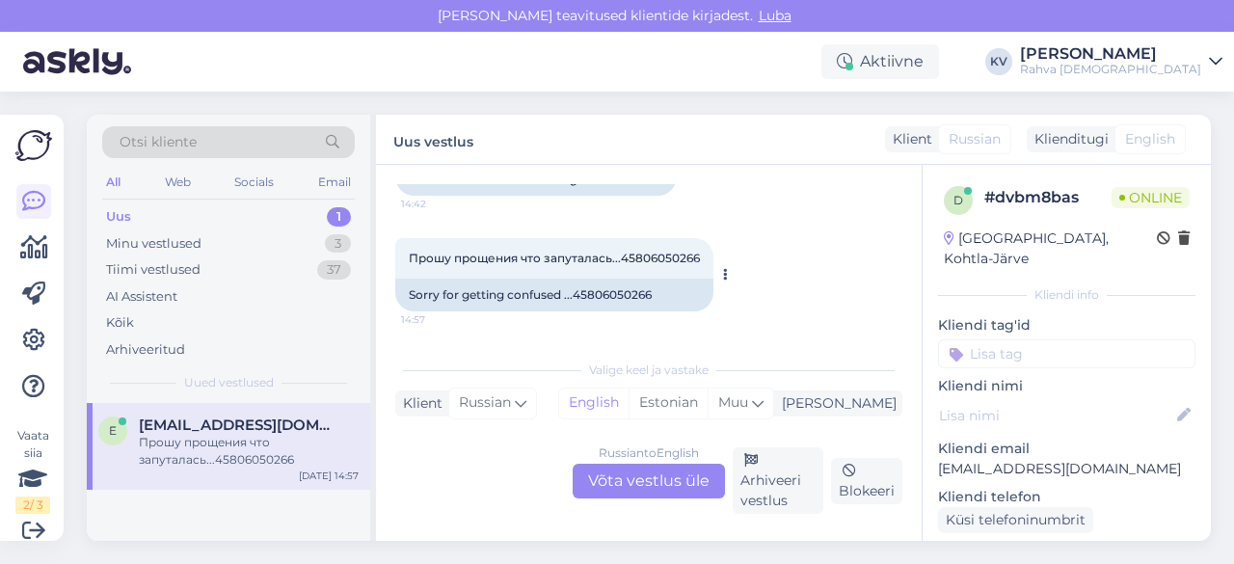
click at [608, 294] on div "Sorry for getting confused ...45806050266" at bounding box center [554, 295] width 318 height 33
copy div "45806050266"
click at [679, 487] on div "Russian to English Võta vestlus üle" at bounding box center [649, 481] width 152 height 35
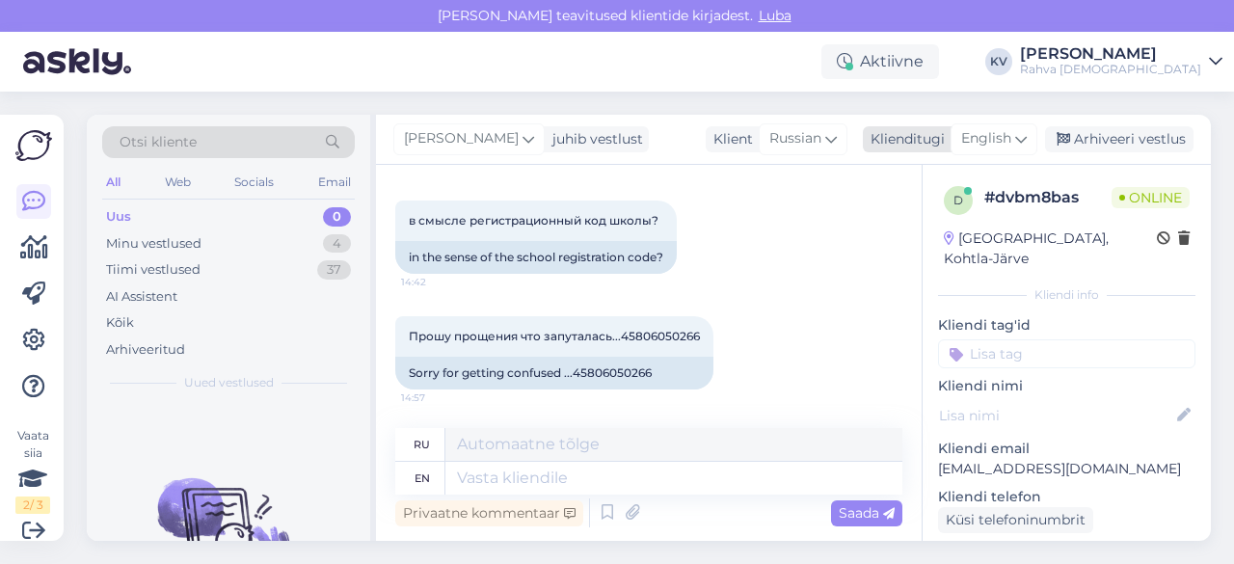
click at [999, 134] on span "English" at bounding box center [986, 138] width 50 height 21
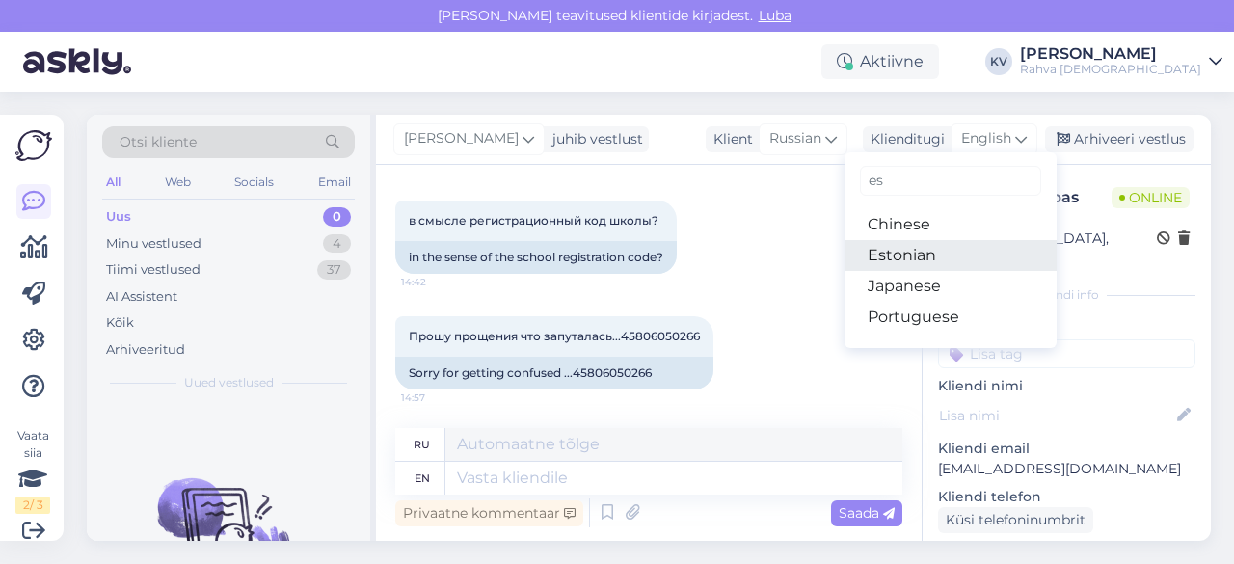
click at [903, 255] on link "Estonian" at bounding box center [950, 255] width 212 height 31
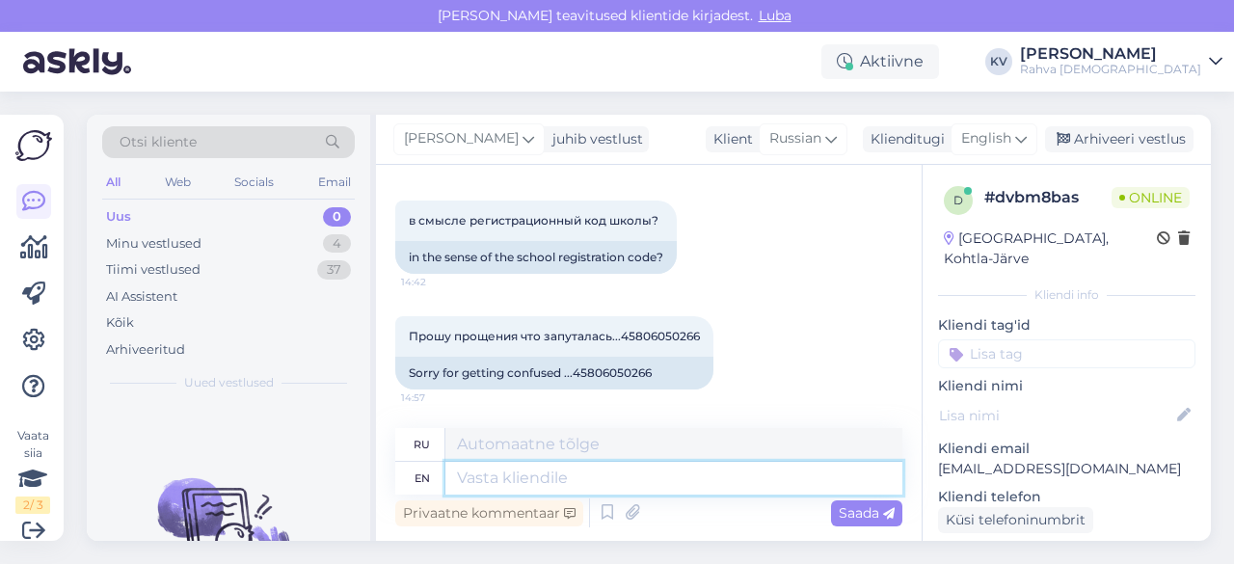
click at [618, 487] on textarea at bounding box center [673, 478] width 457 height 33
type textarea "a"
type textarea "Palun kirj"
type textarea "Пожалуйста"
type textarea "Palun kirjutage hu"
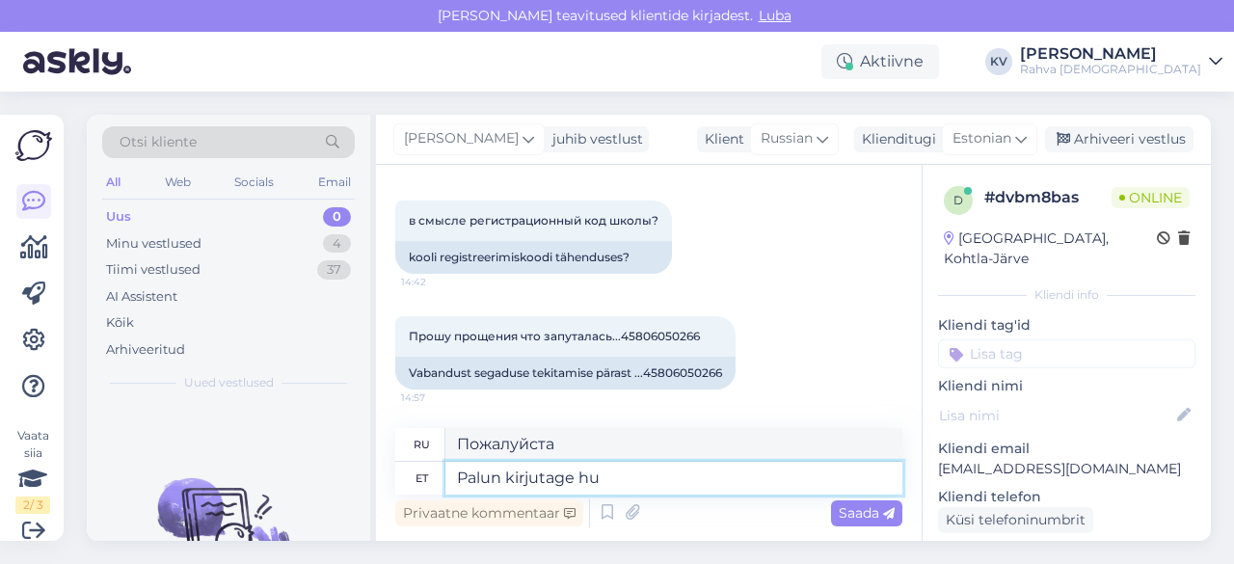
type textarea "Пожалуйста, напишите"
type textarea "Palun kirjutage [EMAIL_ADDRESS][DOMAIN_NAME]"
type textarea "Пожалуйста, напишите [EMAIL_ADDRESS][DOMAIN_NAME]"
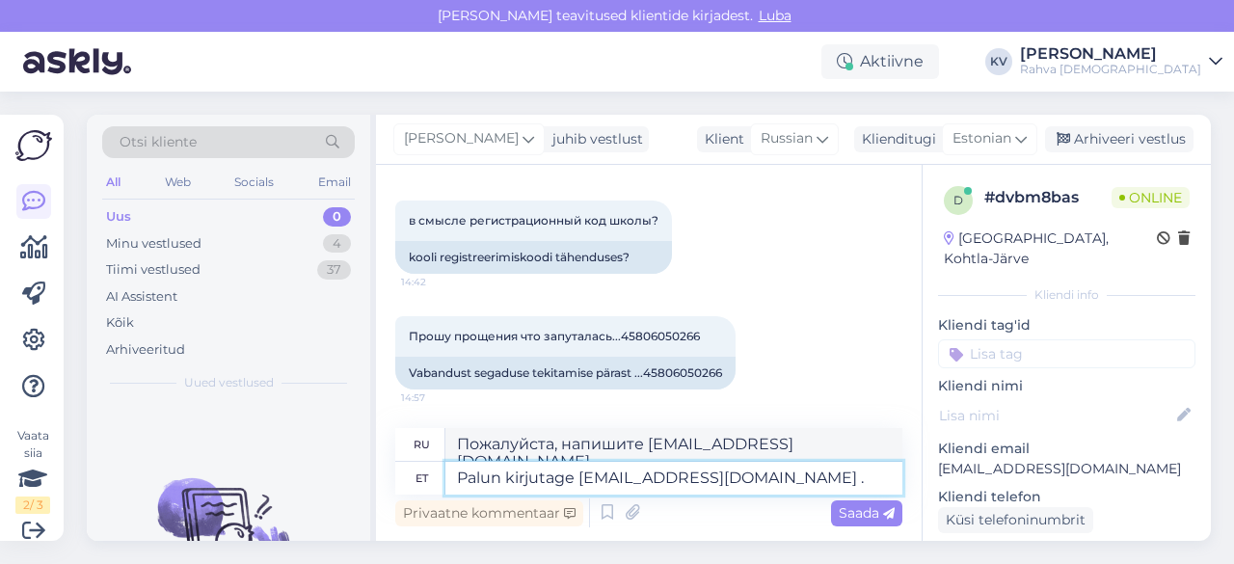
type textarea "Palun kirjutage [EMAIL_ADDRESS][DOMAIN_NAME] ."
type textarea "Пожалуйста, пишите [EMAIL_ADDRESS][DOMAIN_NAME] ."
type textarea "Palun kirjutage [EMAIL_ADDRESS][DOMAIN_NAME] . Olete ko"
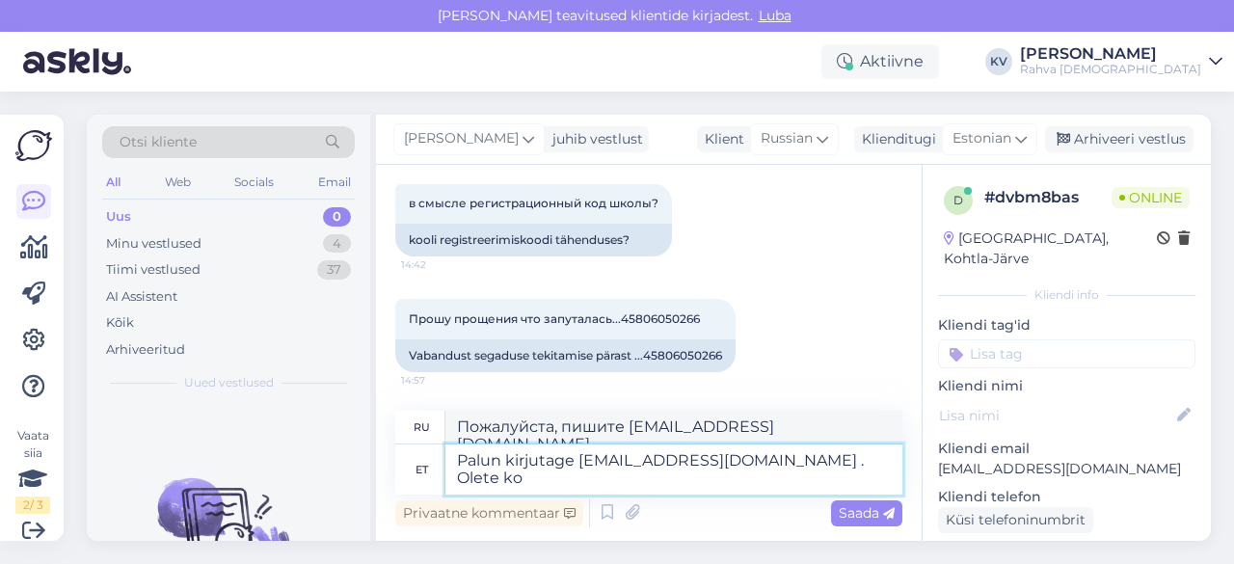
type textarea "Пожалуйста, напишите [EMAIL_ADDRESS][DOMAIN_NAME] . Вы"
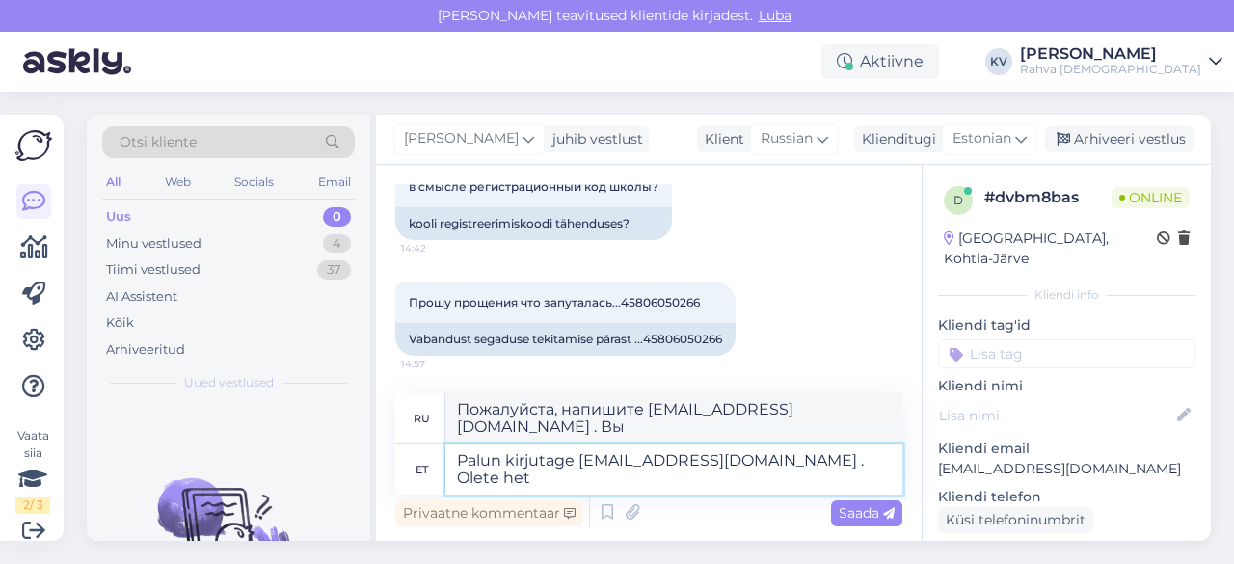
scroll to position [1072, 0]
type textarea "Palun kirjutage [EMAIL_ADDRESS][DOMAIN_NAME] . [PERSON_NAME] asut"
type textarea "Пожалуйста, напишите [EMAIL_ADDRESS][DOMAIN_NAME] . Вы сейчас находитесь"
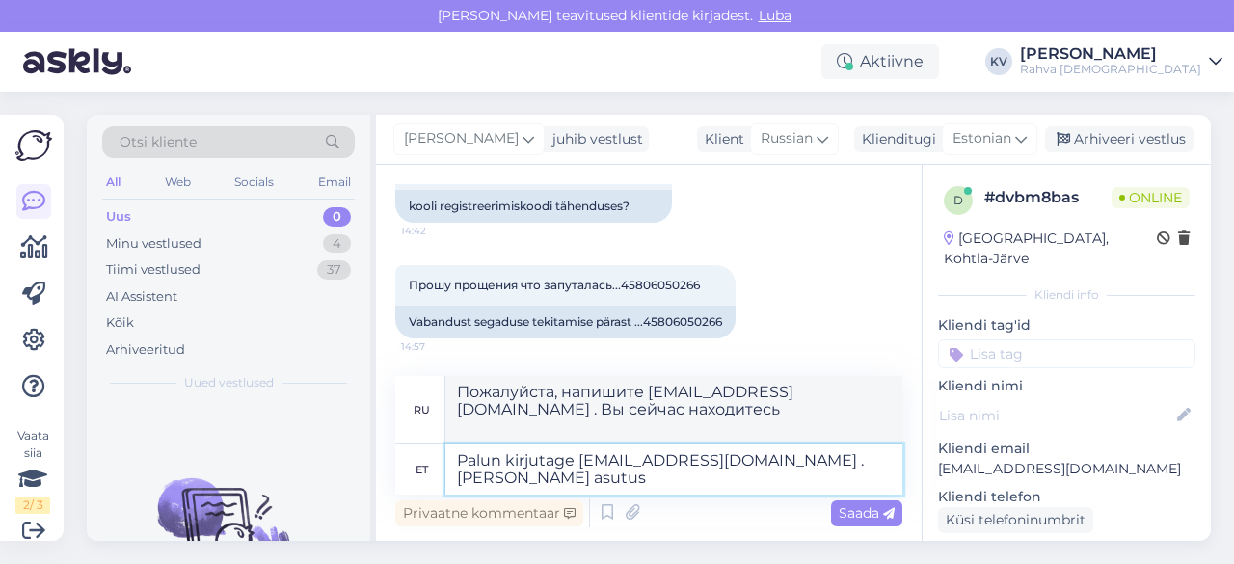
scroll to position [1089, 0]
type textarea "Palun kirjutage [EMAIL_ADDRESS][DOMAIN_NAME] . [PERSON_NAME] asutusele loo"
type textarea "Пожалуйста, напишите на [EMAIL_ADDRESS][DOMAIN_NAME] . Вы уже вошли в систему."
type textarea "Palun kirjutage [EMAIL_ADDRESS][DOMAIN_NAME] . [PERSON_NAME] asutusele loonud e…"
type textarea "Пожалуйста, напишите на [EMAIL_ADDRESS][DOMAIN_NAME] . Вы уже создали учётную з…"
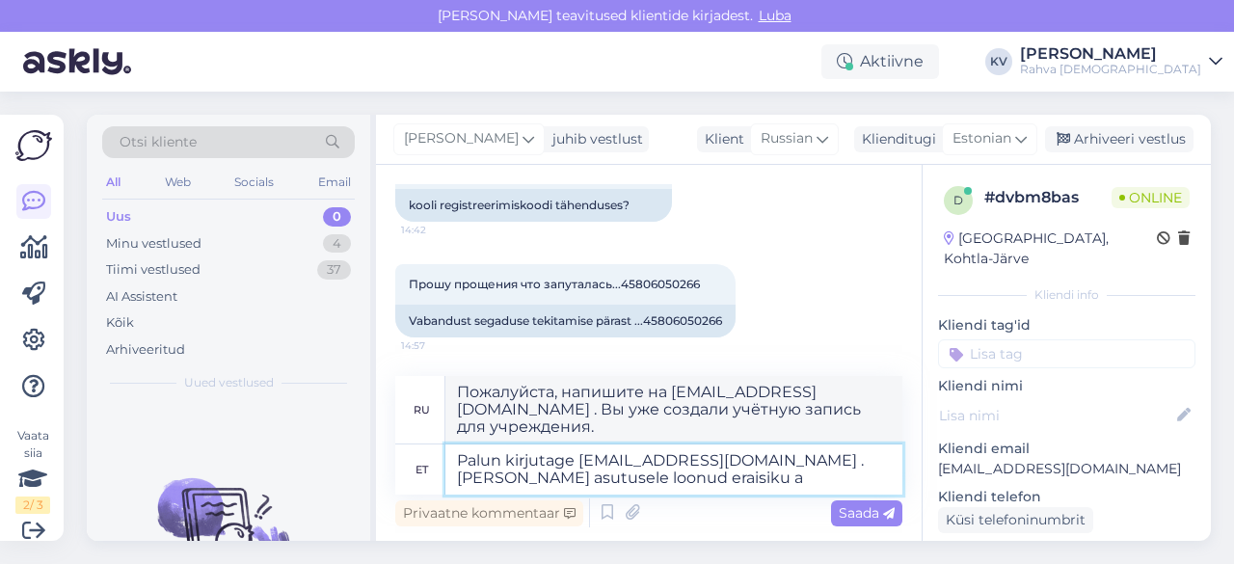
type textarea "Palun kirjutage [EMAIL_ADDRESS][DOMAIN_NAME] . [PERSON_NAME] asutusele loonud e…"
type textarea "Пожалуйста, напишите на [EMAIL_ADDRESS][DOMAIN_NAME] . Вы только что создали ча…"
type textarea "Palun kirjutage [EMAIL_ADDRESS][DOMAIN_NAME] . [PERSON_NAME] asutusele loonud e…"
type textarea "Пожалуйста, напишите по адресу [EMAIL_ADDRESS][DOMAIN_NAME] . Вы только что соз…"
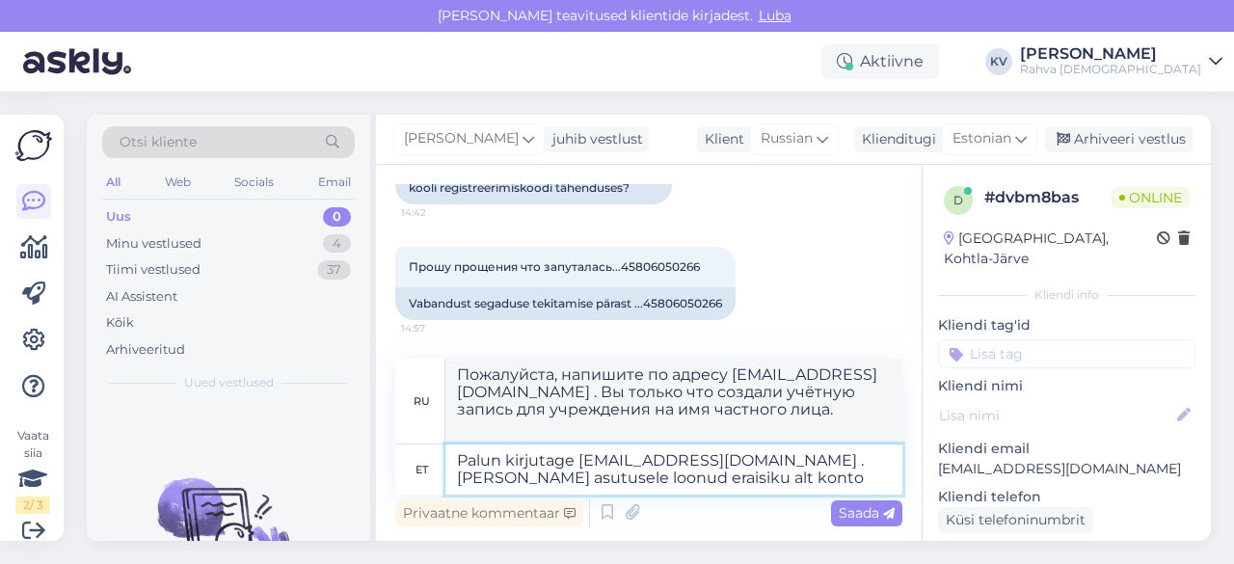
type textarea "Palun kirjutage [EMAIL_ADDRESS][DOMAIN_NAME] . [PERSON_NAME] asutusele loonud e…"
type textarea "Пожалуйста, напишите на [EMAIL_ADDRESS][DOMAIN_NAME] . Вы уже создали учётную з…"
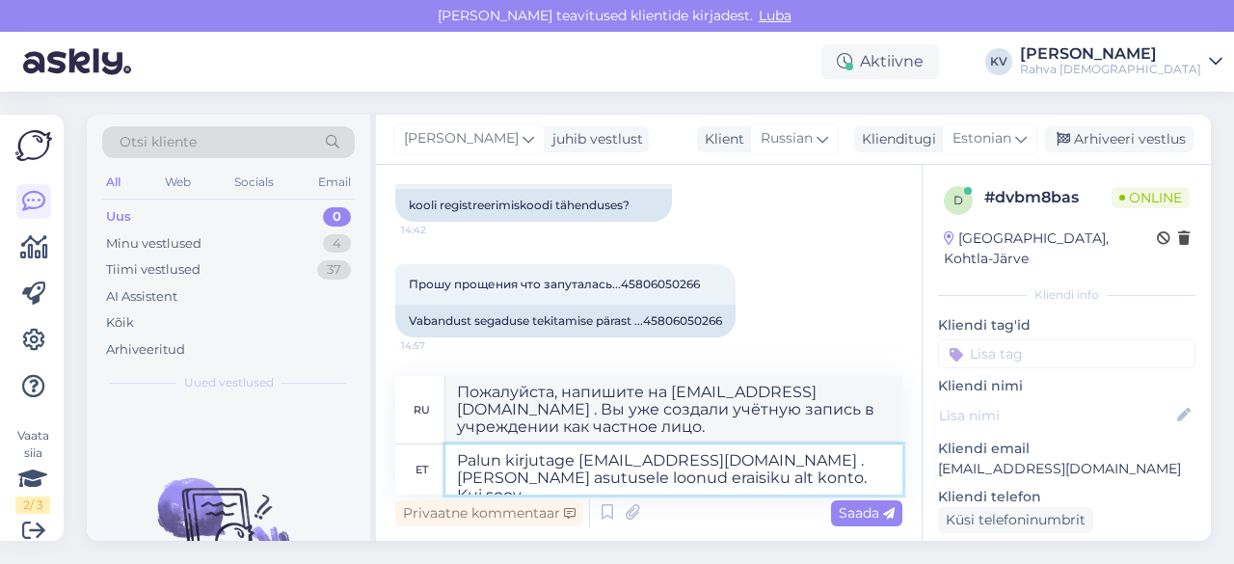
type textarea "Palun kirjutage [EMAIL_ADDRESS][DOMAIN_NAME] . [PERSON_NAME] asutusele loonud e…"
type textarea "Пожалуйста, напишите на [EMAIL_ADDRESS][DOMAIN_NAME] . Вы уже создали учётную з…"
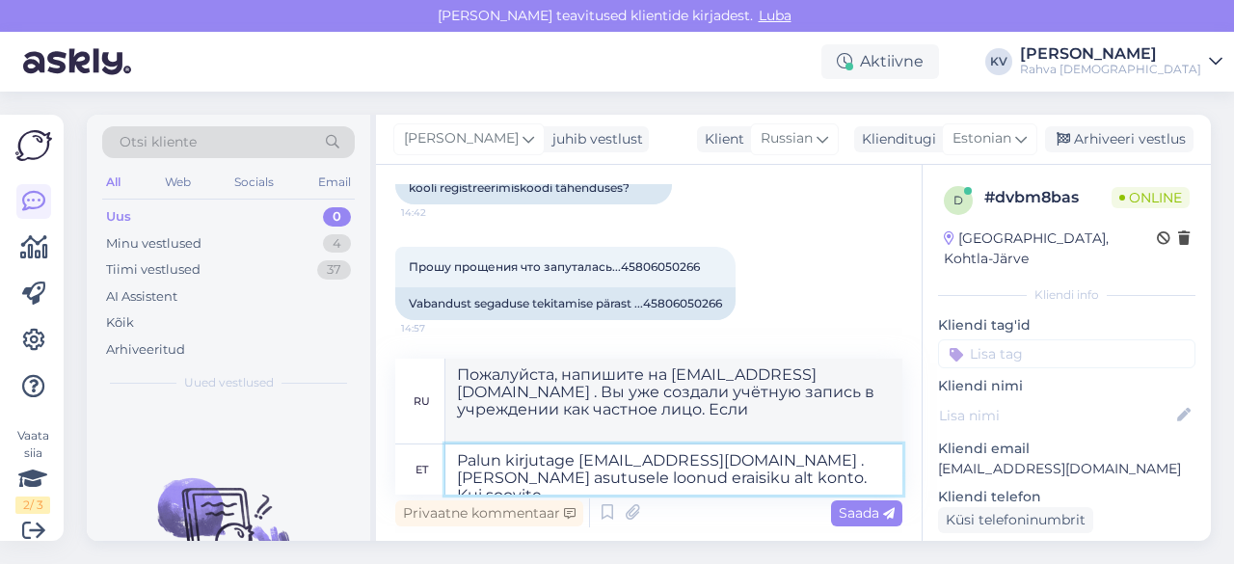
type textarea "Palun kirjutage [EMAIL_ADDRESS][DOMAIN_NAME] . [PERSON_NAME] asutusele loonud e…"
type textarea "Пожалуйста, напишите на [EMAIL_ADDRESS][DOMAIN_NAME] . Вы уже создали учётную з…"
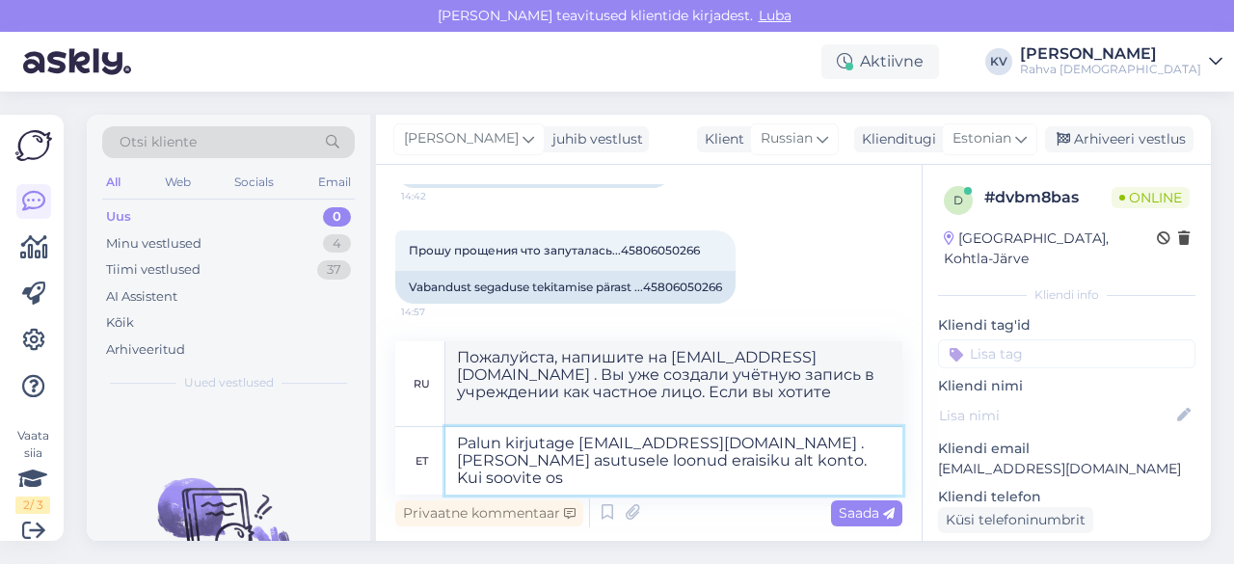
scroll to position [1115, 0]
type textarea "Palun kirjutage [EMAIL_ADDRESS][DOMAIN_NAME] . [PERSON_NAME] asutusele loonud e…"
type textarea "Пожалуйста, напишите на [EMAIL_ADDRESS][DOMAIN_NAME] . Вы уже создали учётную з…"
type textarea "Palun kirjutage [EMAIL_ADDRESS][DOMAIN_NAME] . [PERSON_NAME] asutusele loonud e…"
type textarea "Пожалуйста, напишите на [EMAIL_ADDRESS][DOMAIN_NAME] . Вы уже создали учётную з…"
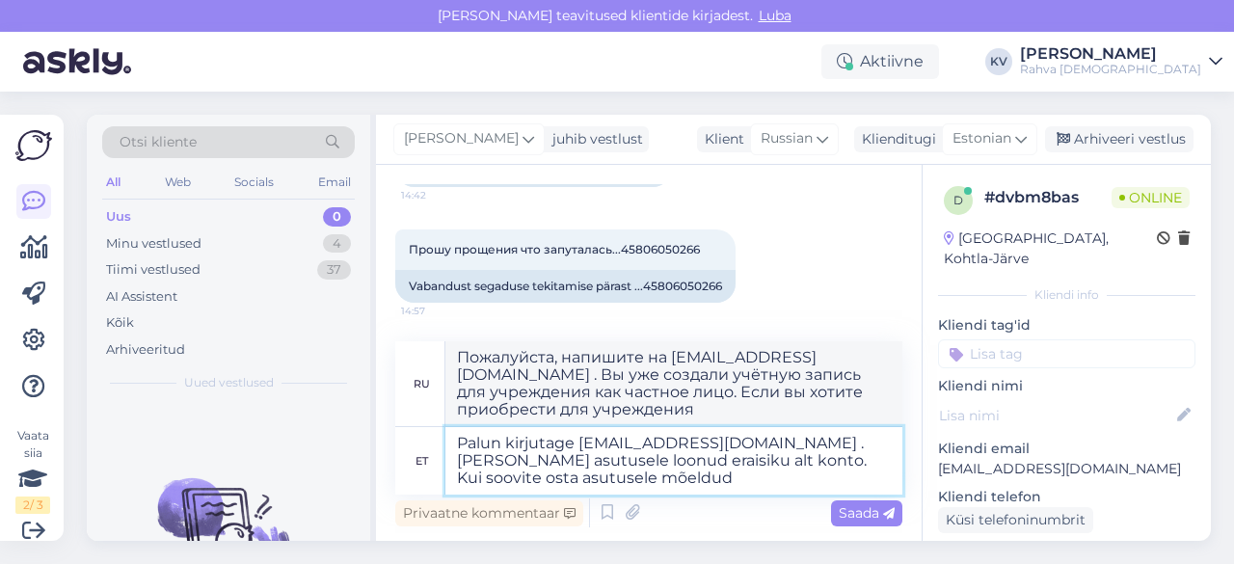
type textarea "Palun kirjutage [EMAIL_ADDRESS][DOMAIN_NAME] . [PERSON_NAME] asutusele loonud e…"
type textarea "Пожалуйста, напишите на [EMAIL_ADDRESS][DOMAIN_NAME] . Вы уже создали учётную з…"
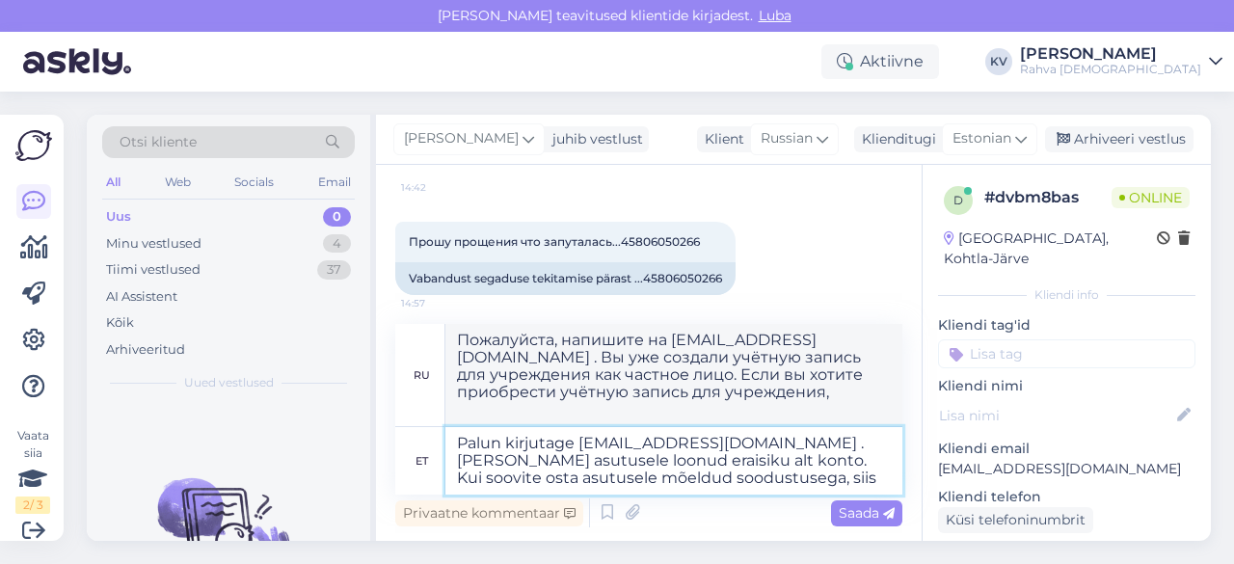
type textarea "Palun kirjutage [EMAIL_ADDRESS][DOMAIN_NAME] . [PERSON_NAME] asutusele loonud e…"
type textarea "Пожалуйста, напишите на [EMAIL_ADDRESS][DOMAIN_NAME] . Вы уже создали учётную з…"
type textarea "Palun kirjutage [EMAIL_ADDRESS][DOMAIN_NAME] . [PERSON_NAME] asutusele loonud e…"
type textarea "Пожалуйста, напишите на [EMAIL_ADDRESS][DOMAIN_NAME] . Вы уже создали учётную з…"
type textarea "Palun kirjutage [EMAIL_ADDRESS][DOMAIN_NAME] . [PERSON_NAME] asutusele loonud e…"
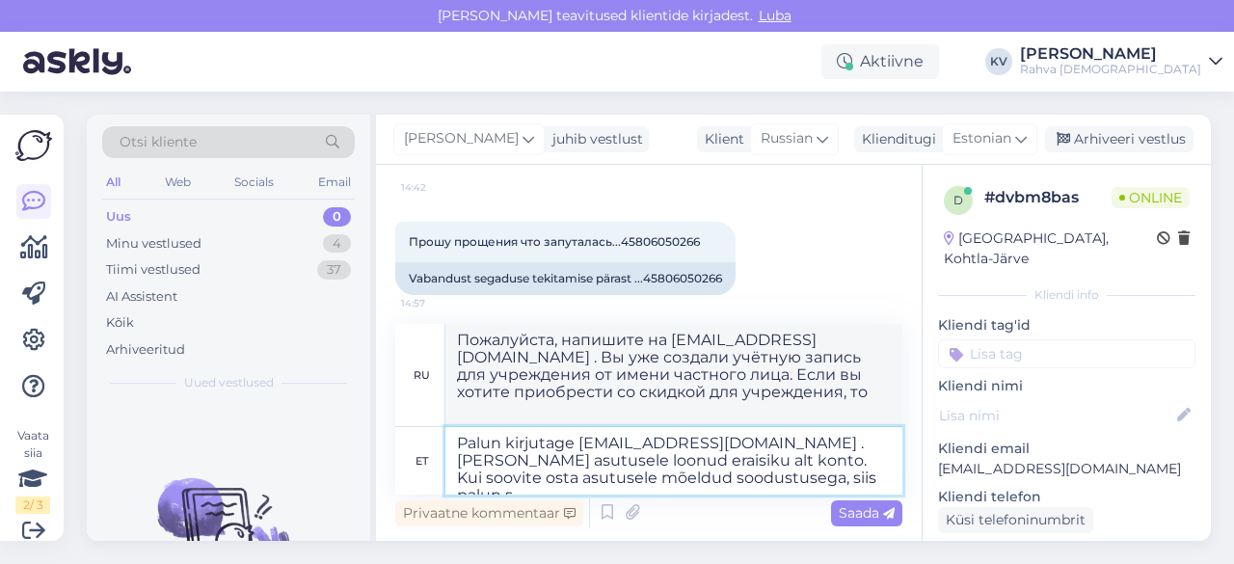
type textarea "Пожалуйста, напишите на [EMAIL_ADDRESS][DOMAIN_NAME] . Вы уже создали учётную з…"
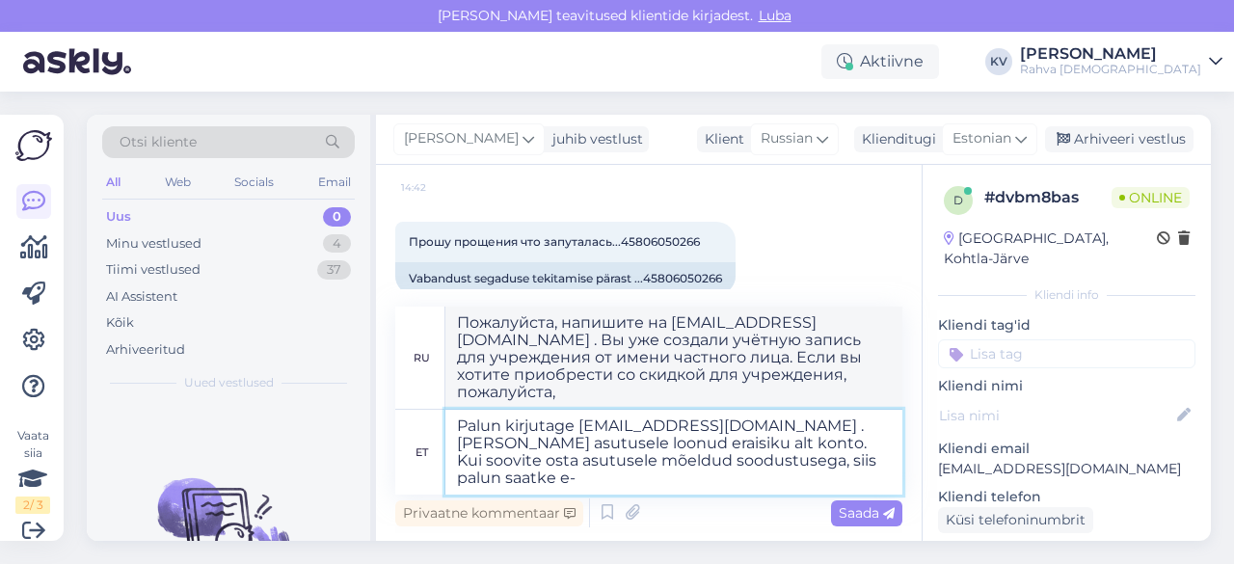
type textarea "Palun kirjutage [EMAIL_ADDRESS][DOMAIN_NAME] . [PERSON_NAME] asutusele loonud e…"
type textarea "Пожалуйста, напишите на [EMAIL_ADDRESS][DOMAIN_NAME] . Вы уже создали учётную з…"
type textarea "Palun kirjutage [EMAIL_ADDRESS][DOMAIN_NAME] . [PERSON_NAME] asutusele loonud e…"
type textarea "Пожалуйста, напишите на адрес [EMAIL_ADDRESS][DOMAIN_NAME] . Вы уже создали учё…"
type textarea "Palun kirjutage [EMAIL_ADDRESS][DOMAIN_NAME] . [PERSON_NAME] asutusele loonud e…"
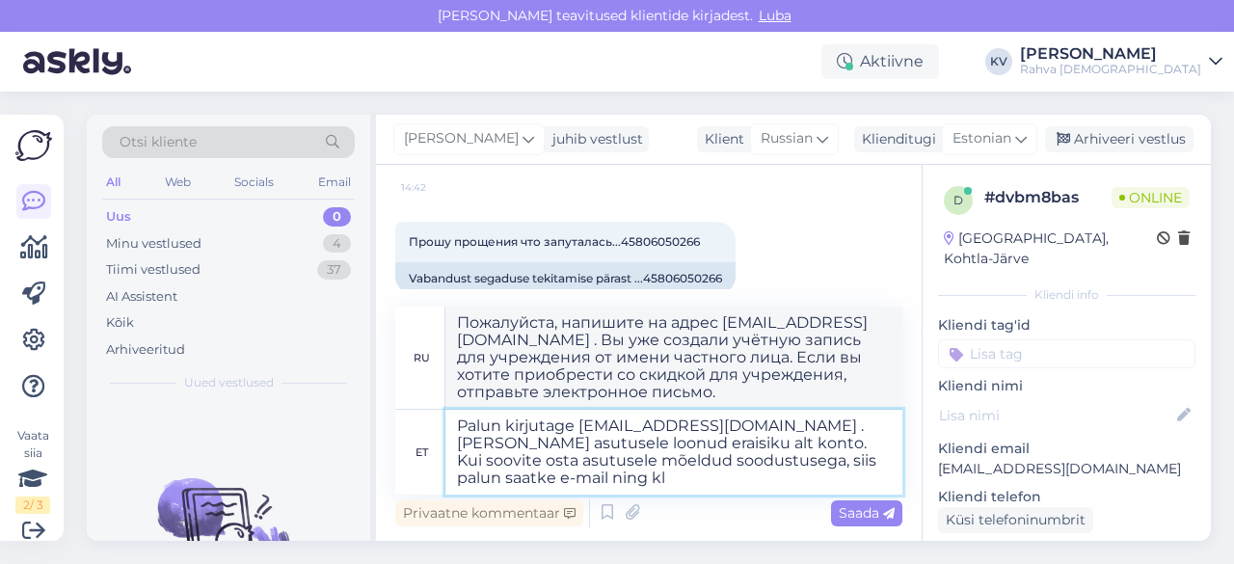
type textarea "Пожалуйста, напишите на [EMAIL_ADDRESS][DOMAIN_NAME] . Вы уже создали учётную з…"
type textarea "Palun kirjutage [EMAIL_ADDRESS][DOMAIN_NAME] . [PERSON_NAME] asutusele loonud e…"
type textarea "Пожалуйста, напишите на адрес [EMAIL_ADDRESS][DOMAIN_NAME] . Вы уже создали учё…"
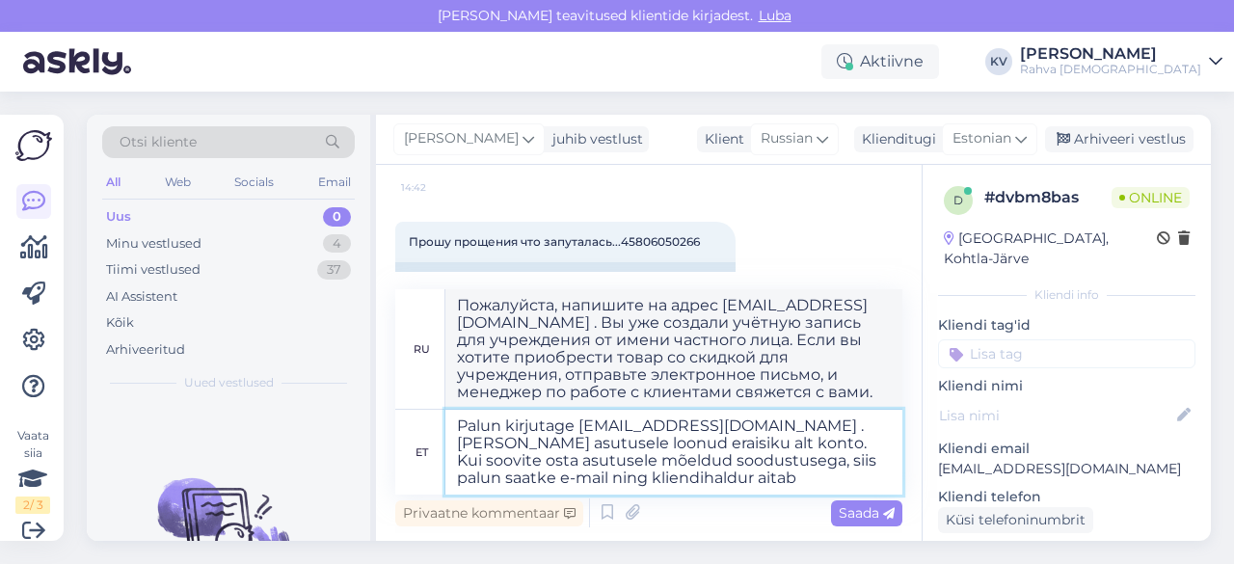
type textarea "Palun kirjutage [EMAIL_ADDRESS][DOMAIN_NAME] . [PERSON_NAME] asutusele loonud e…"
type textarea "Пожалуйста, напишите на адрес [EMAIL_ADDRESS][DOMAIN_NAME] . Вы уже создали учё…"
type textarea "Palun kirjutage [EMAIL_ADDRESS][DOMAIN_NAME] . [PERSON_NAME] asutusele loonud e…"
type textarea "Пожалуйста, напишите на адрес [EMAIL_ADDRESS][DOMAIN_NAME] . Вы уже создали учё…"
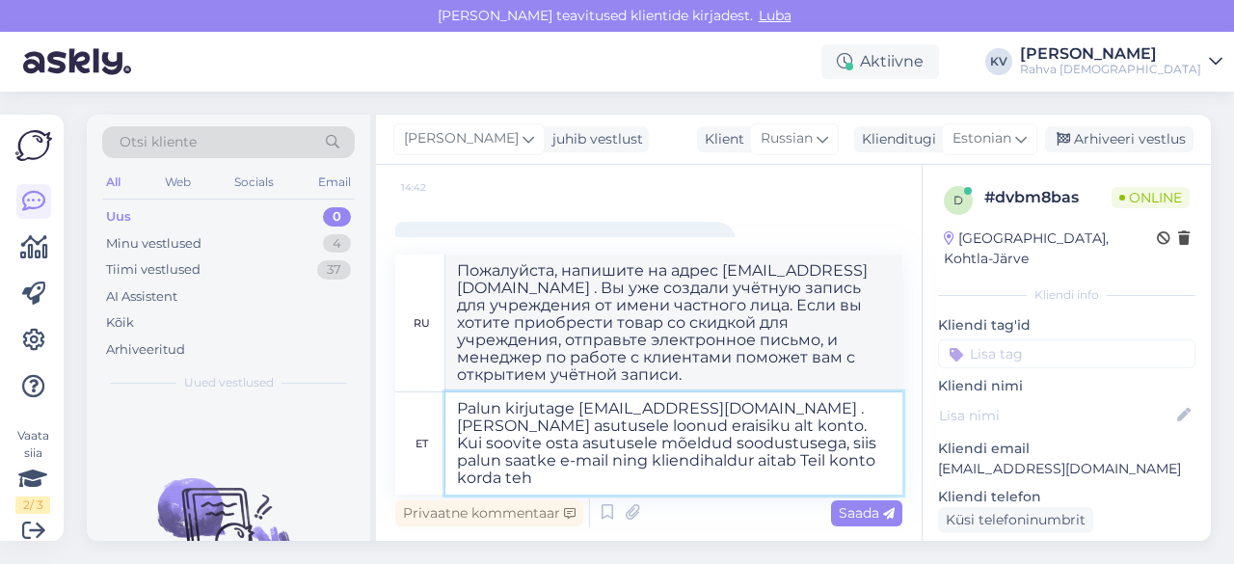
type textarea "Palun kirjutage [EMAIL_ADDRESS][DOMAIN_NAME] . [PERSON_NAME] asutusele loonud e…"
type textarea "Пожалуйста, напишите на адрес [EMAIL_ADDRESS][DOMAIN_NAME] . Вы уже создали учё…"
type textarea "Palun kirjutage [EMAIL_ADDRESS][DOMAIN_NAME] . [PERSON_NAME] asutusele loonud e…"
type textarea "Пожалуйста, напишите на адрес [EMAIL_ADDRESS][DOMAIN_NAME] . Вы уже создали учё…"
type textarea "Palun kirjutage [EMAIL_ADDRESS][DOMAIN_NAME] . [PERSON_NAME] asutusele loonud e…"
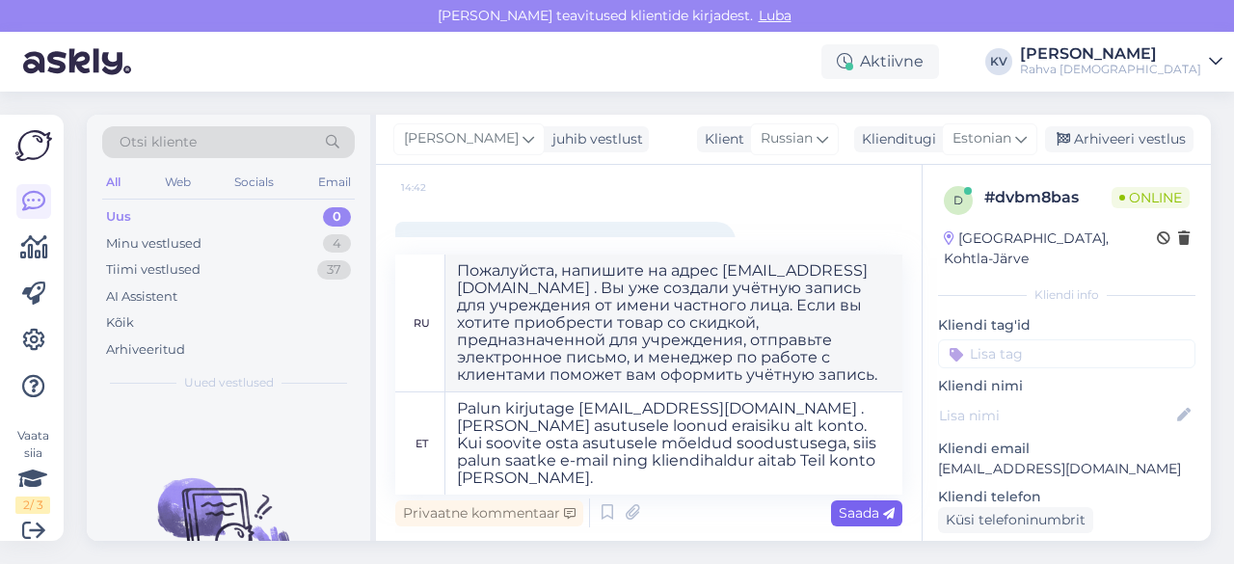
click at [865, 509] on span "Saada" at bounding box center [867, 512] width 56 height 17
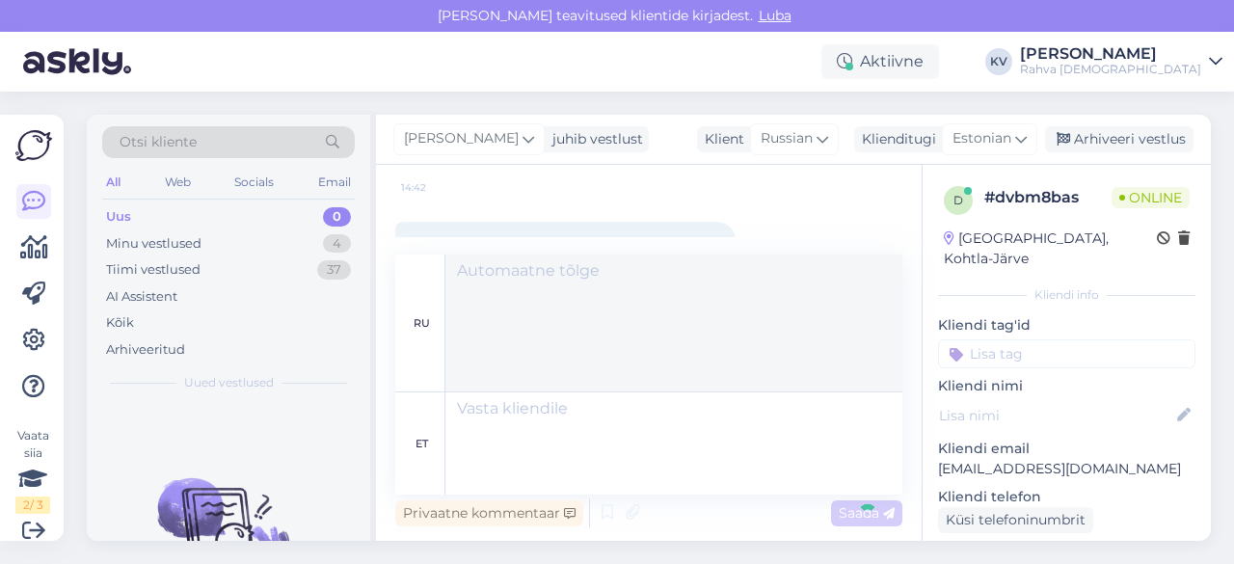
scroll to position [1309, 0]
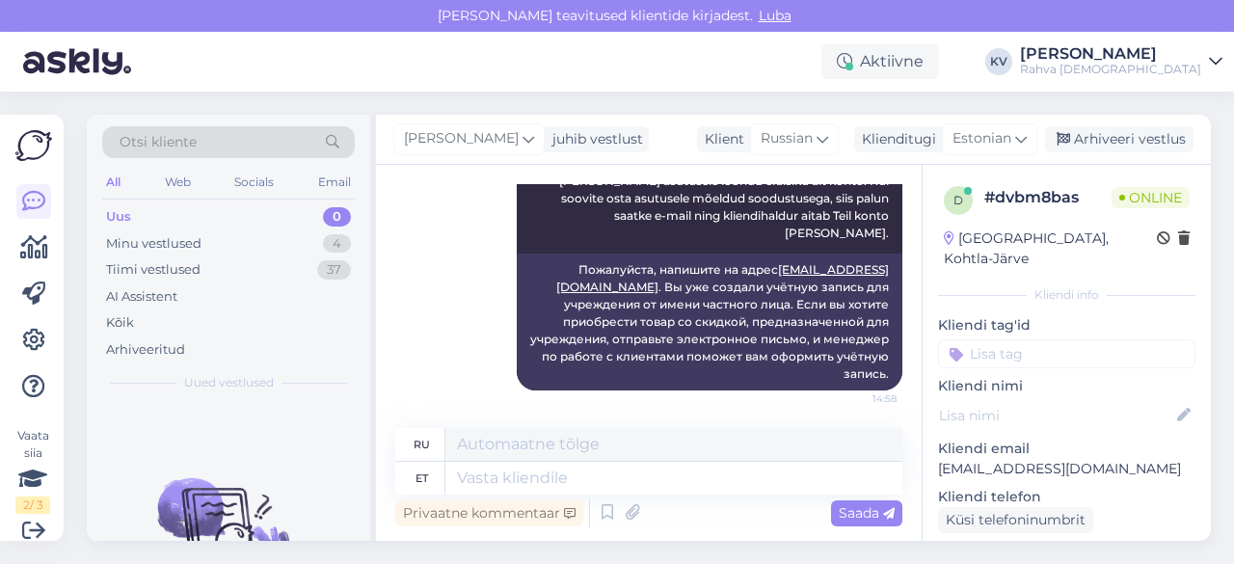
click at [1010, 339] on input at bounding box center [1066, 353] width 257 height 29
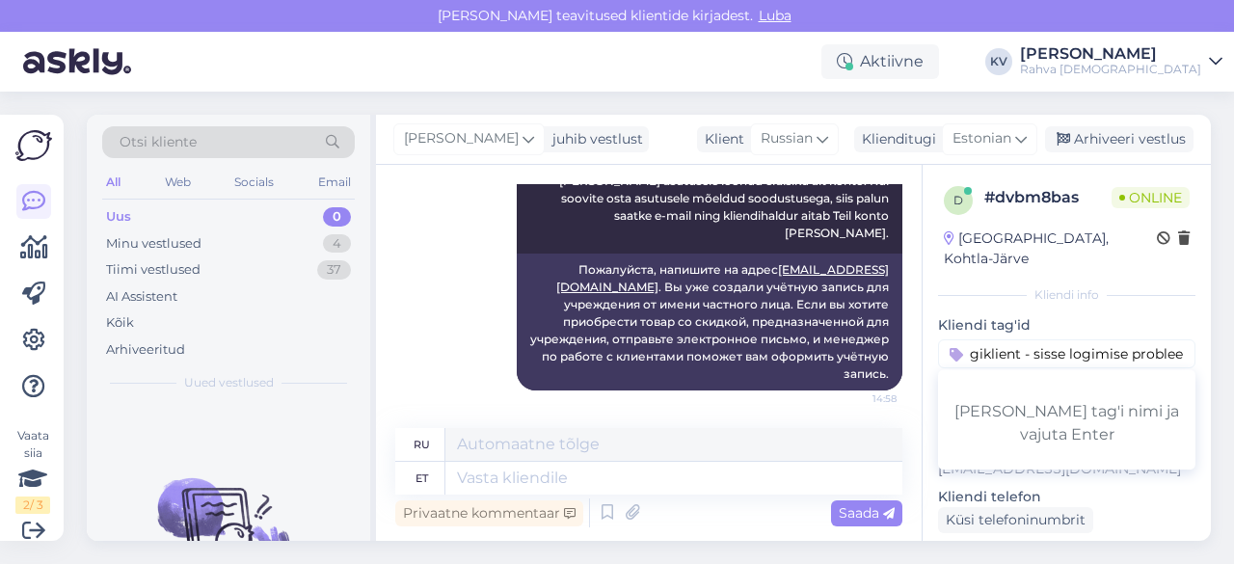
type input "Hulgiklient - sisse logimise probleem"
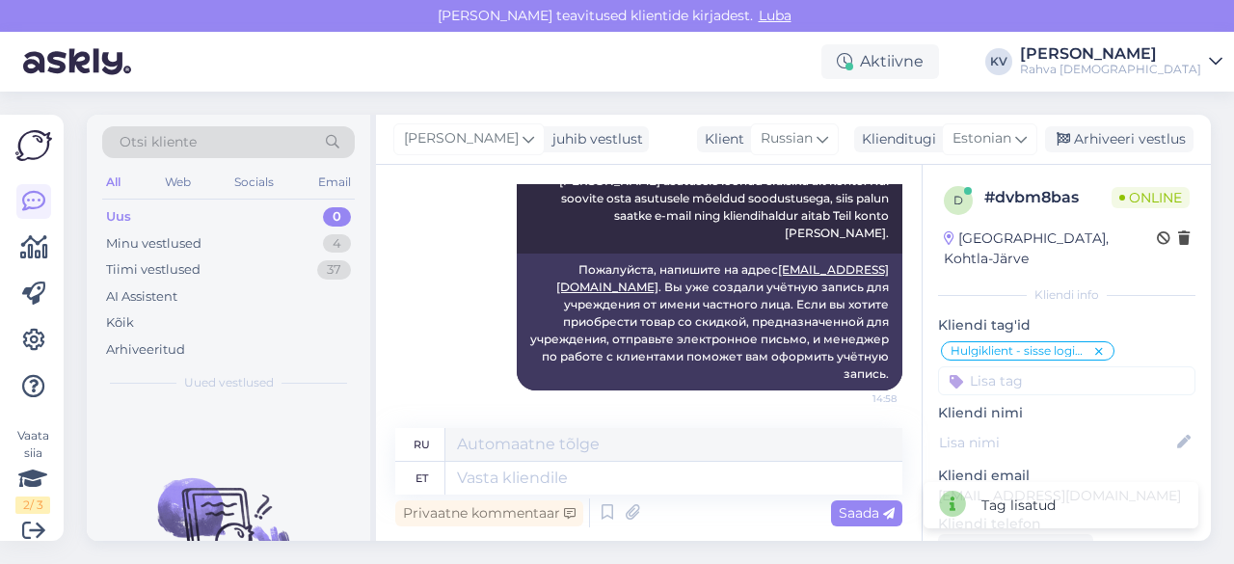
scroll to position [0, 0]
click at [1029, 366] on input at bounding box center [1066, 380] width 257 height 29
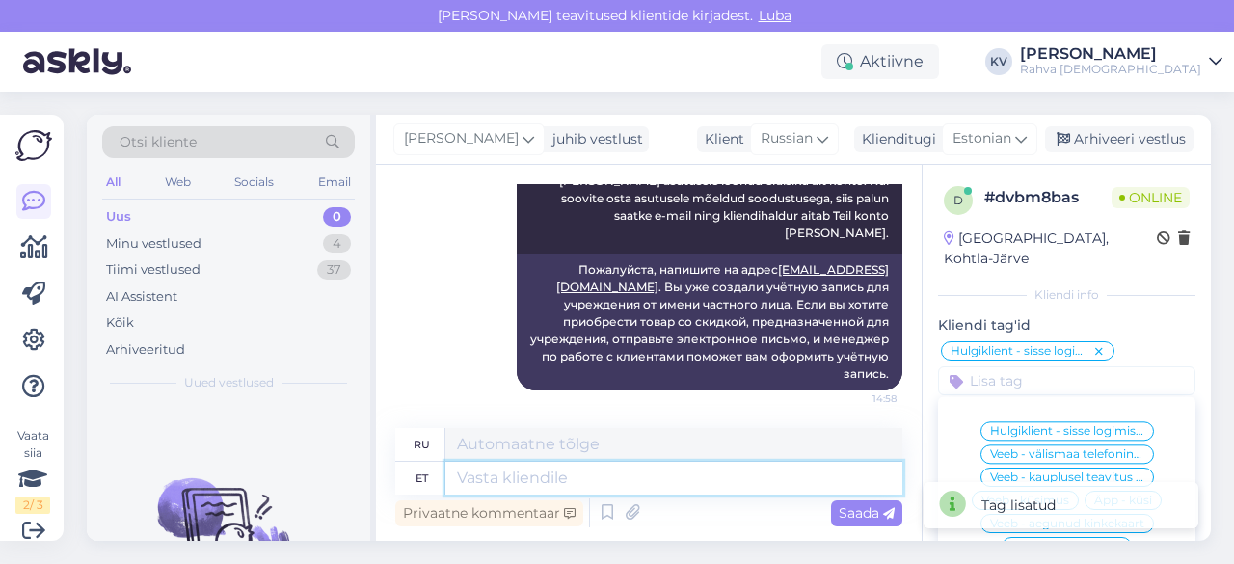
click at [509, 477] on textarea at bounding box center [673, 478] width 457 height 33
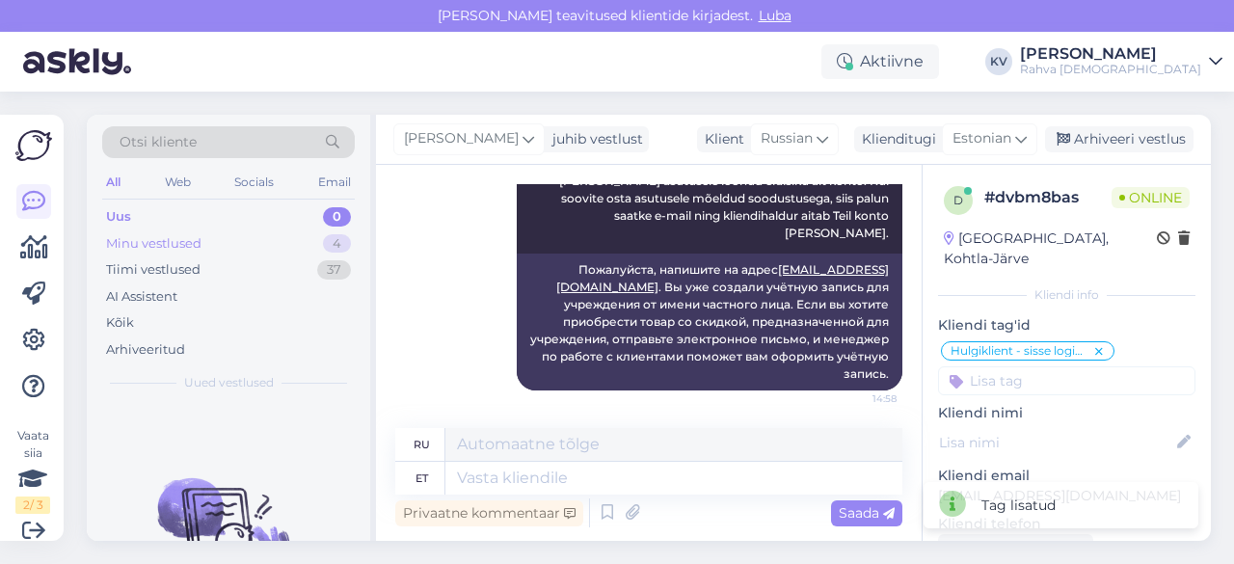
click at [253, 252] on div "Minu vestlused 4" at bounding box center [228, 243] width 253 height 27
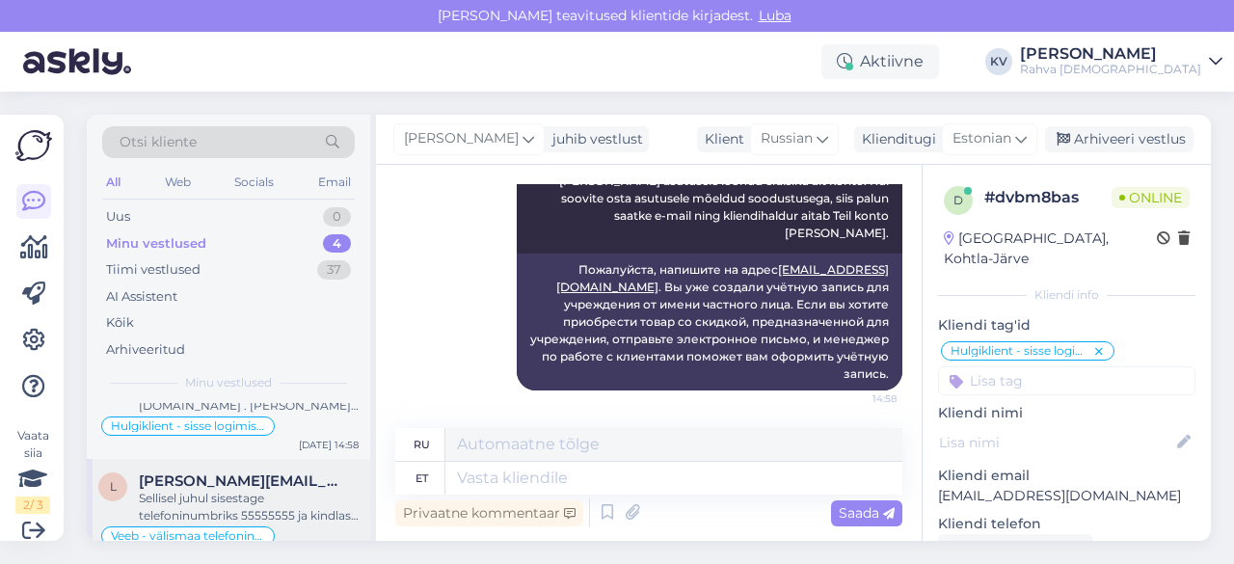
scroll to position [96, 0]
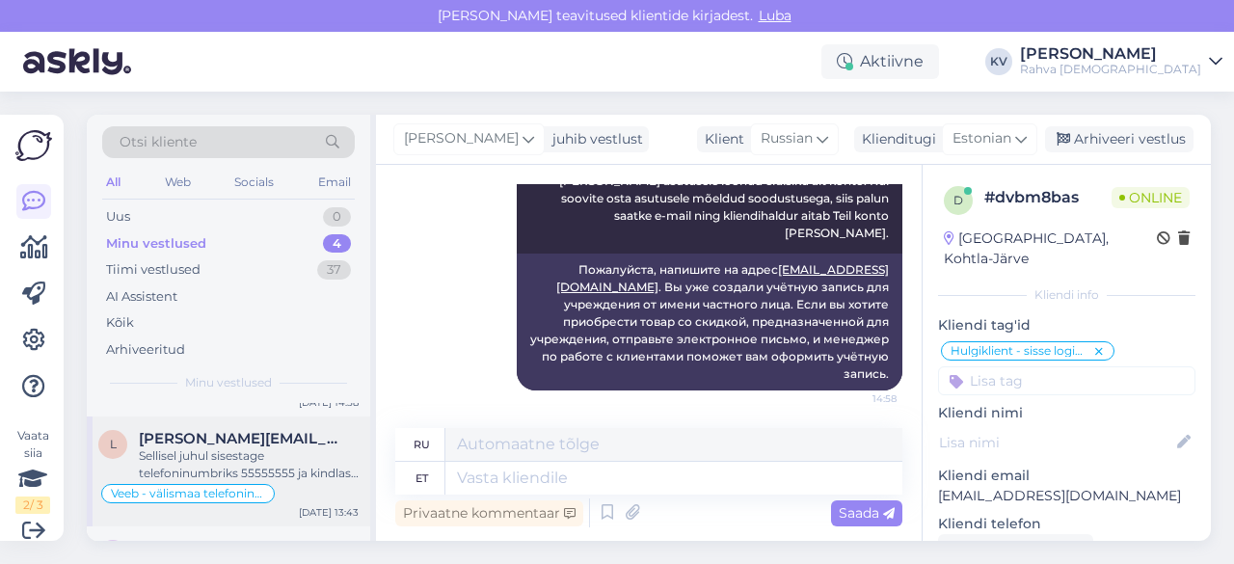
click at [227, 450] on div "Sellisel juhul sisestage telefoninumbriks 55555555 ja kindlasti korrektne e-mai…" at bounding box center [249, 464] width 220 height 35
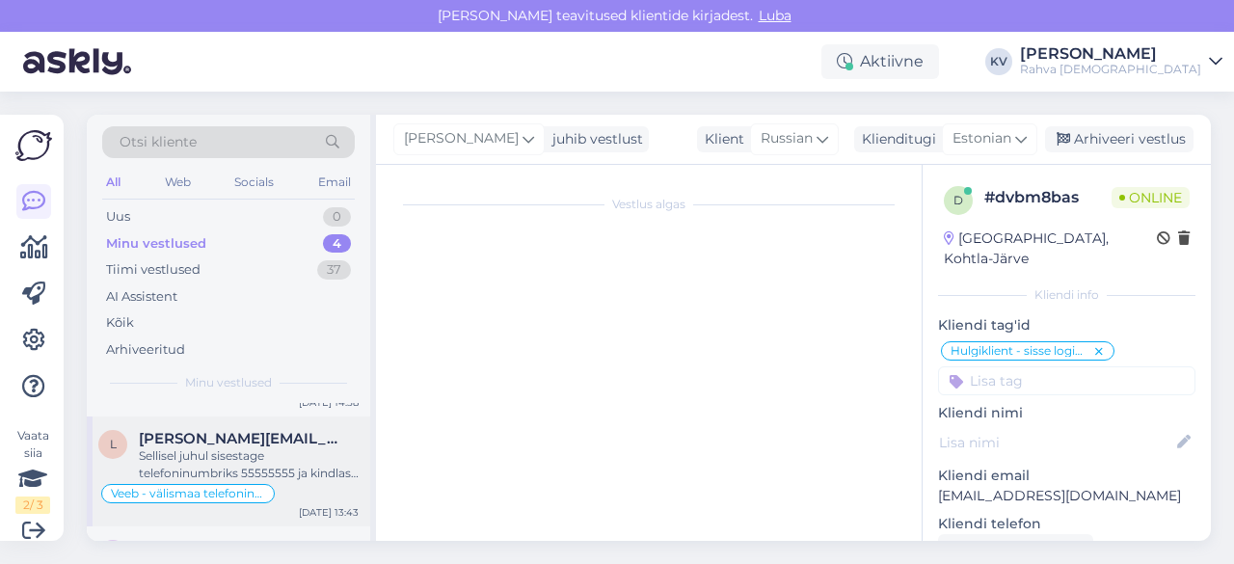
scroll to position [993, 0]
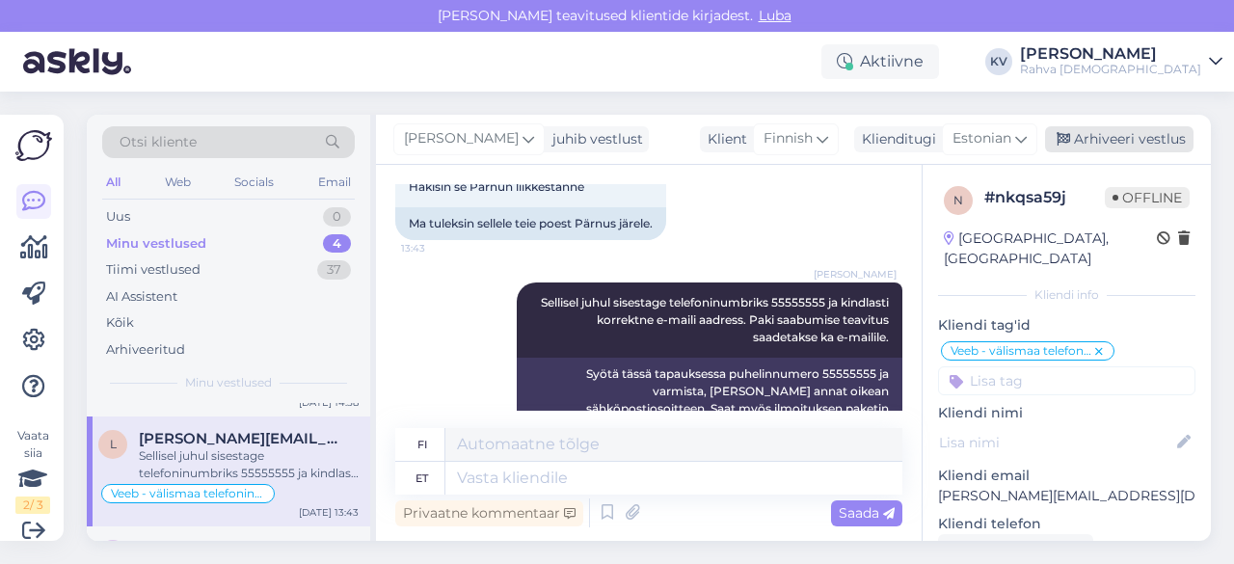
click at [1149, 138] on div "Arhiveeri vestlus" at bounding box center [1119, 139] width 148 height 26
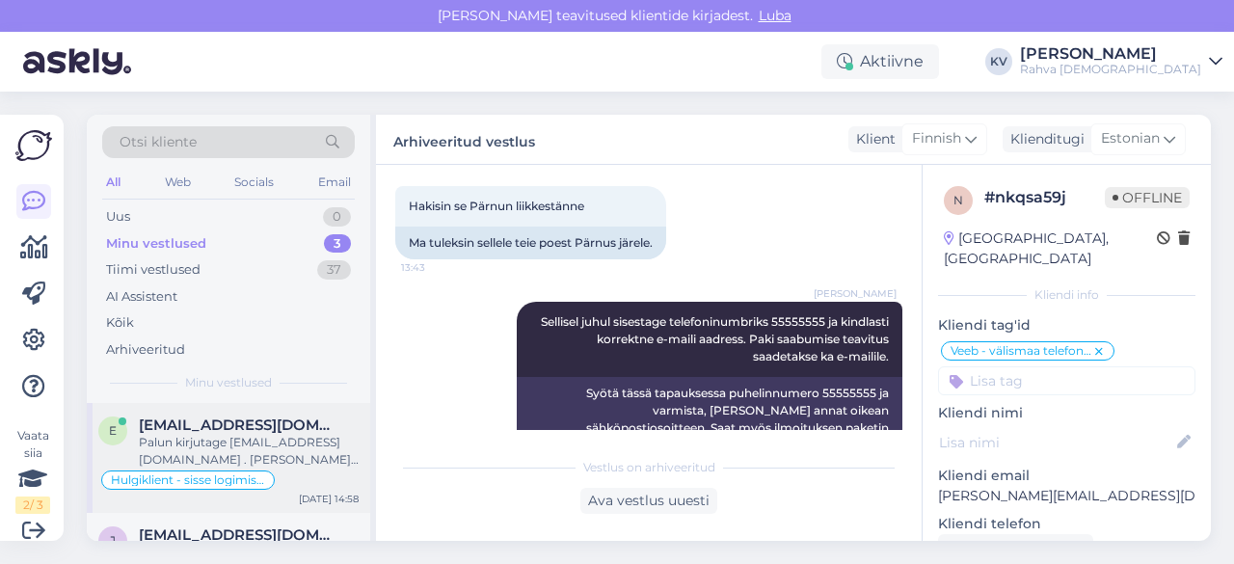
click at [184, 446] on div "Palun kirjutage [EMAIL_ADDRESS][DOMAIN_NAME] . [PERSON_NAME] asutusele loonud e…" at bounding box center [249, 451] width 220 height 35
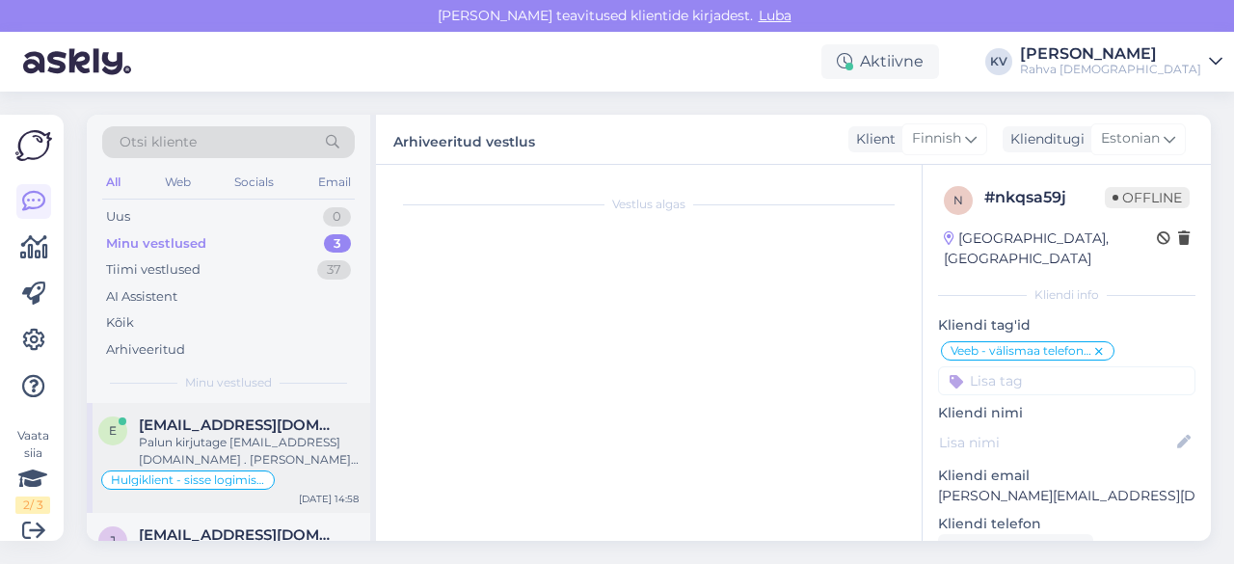
scroll to position [1265, 0]
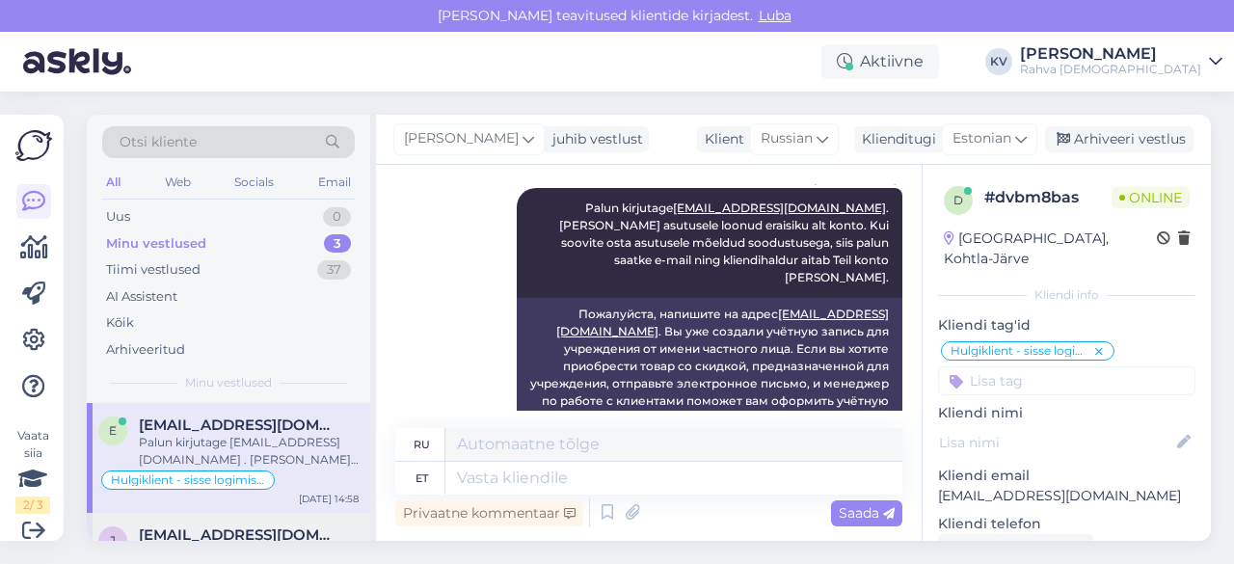
click at [204, 517] on div "[PERSON_NAME] [PERSON_NAME][EMAIL_ADDRESS][DOMAIN_NAME] Attachment AI Assistent…" at bounding box center [228, 559] width 283 height 93
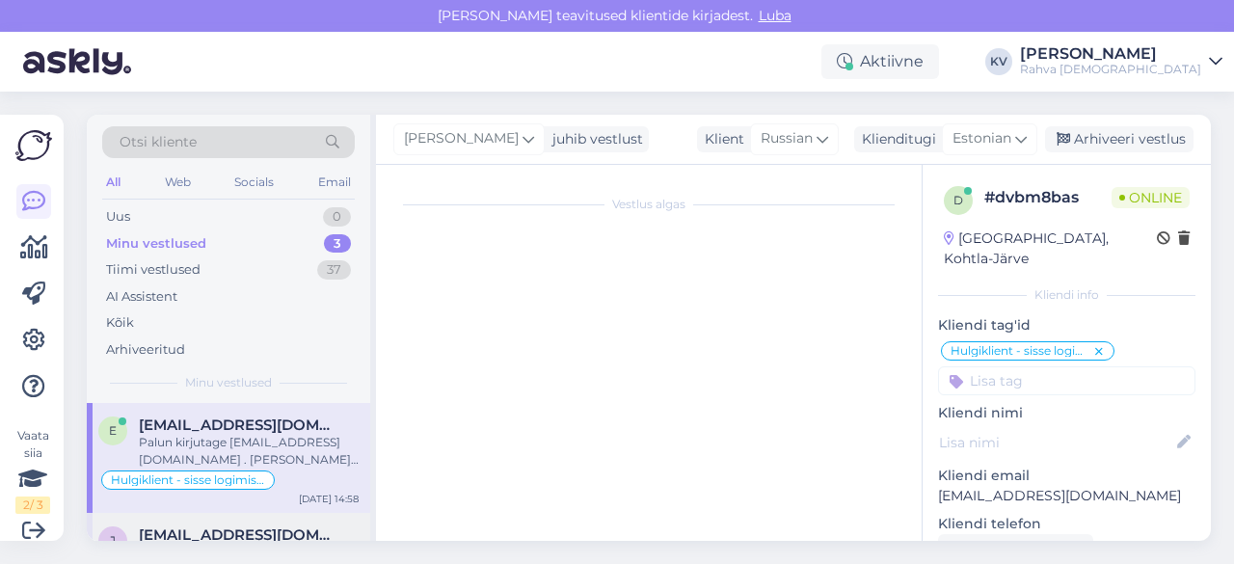
scroll to position [1567, 0]
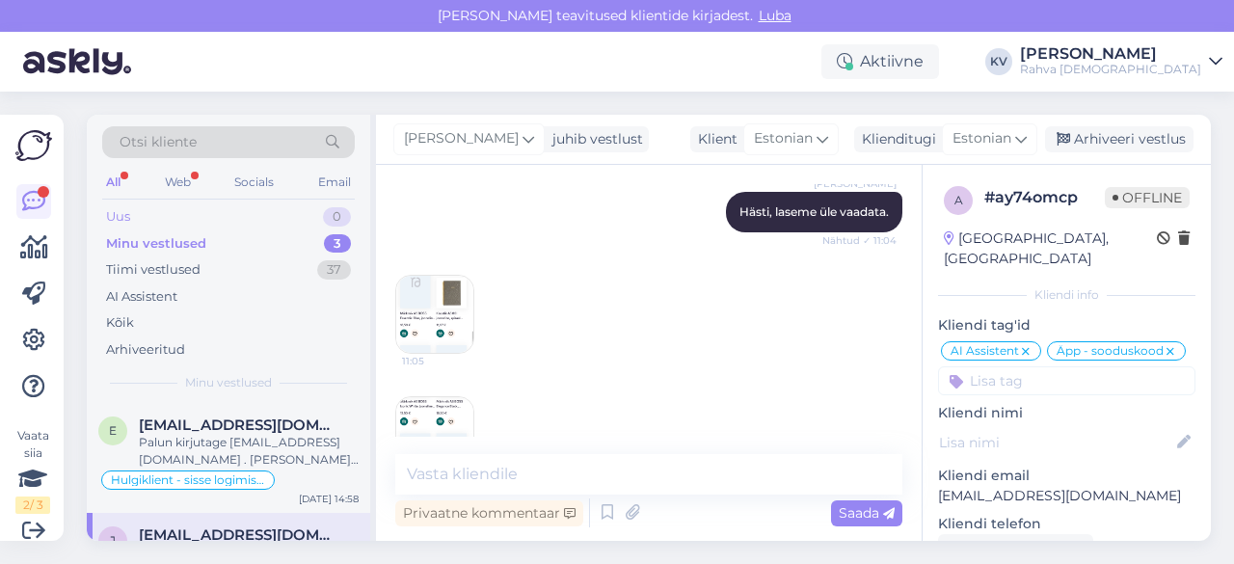
click at [155, 213] on div "Uus 0" at bounding box center [228, 216] width 253 height 27
